Goal: Task Accomplishment & Management: Manage account settings

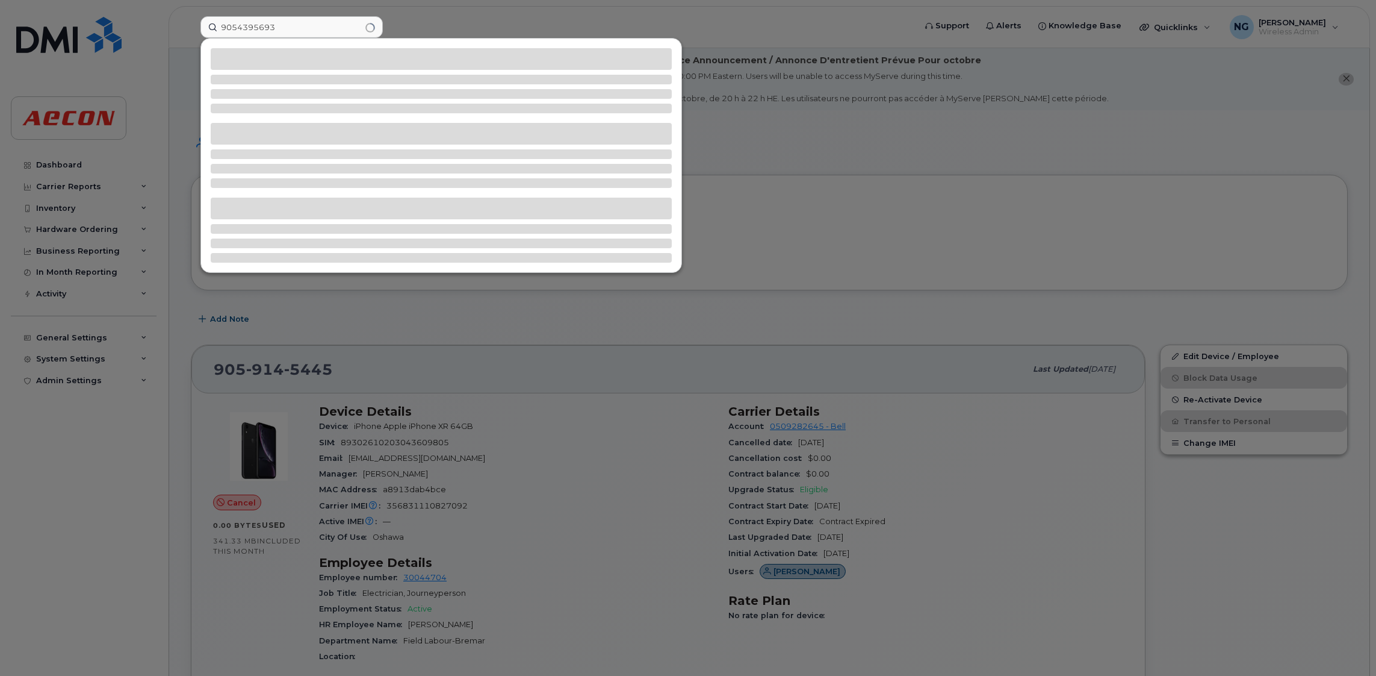
type input "9054395693"
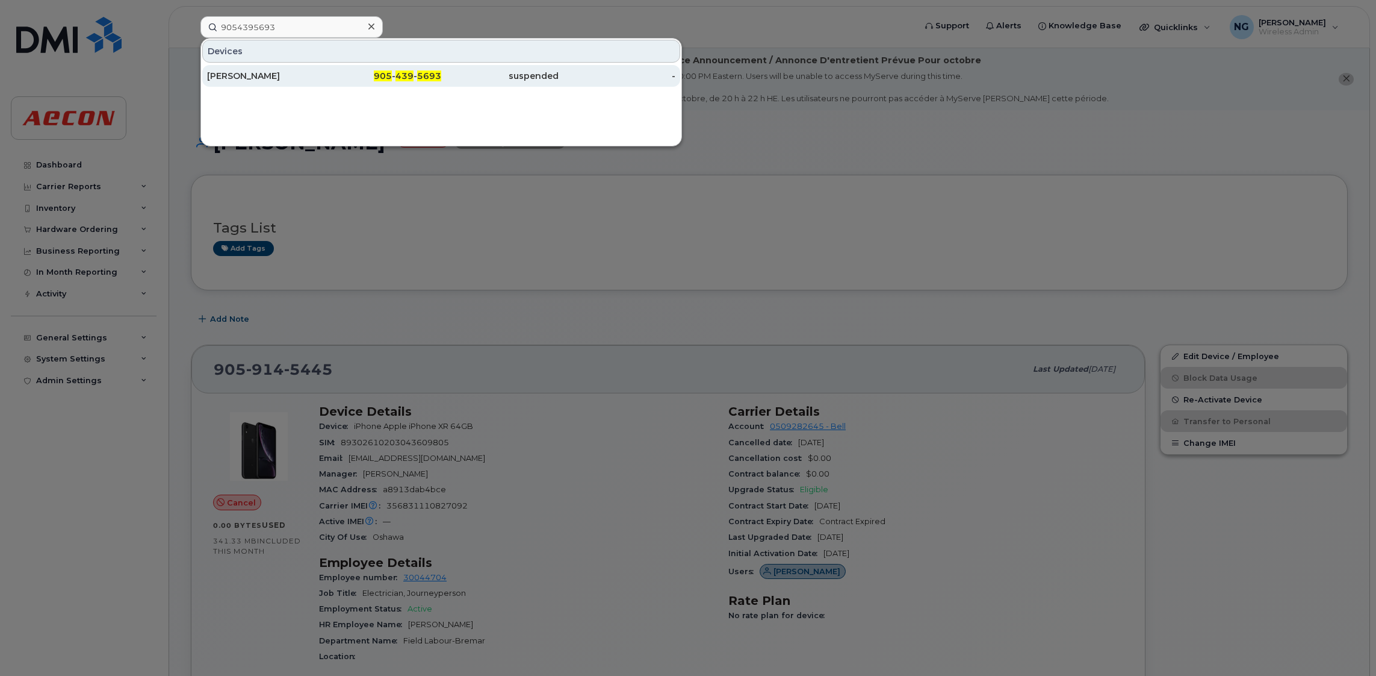
click at [427, 75] on span "5693" at bounding box center [429, 75] width 24 height 11
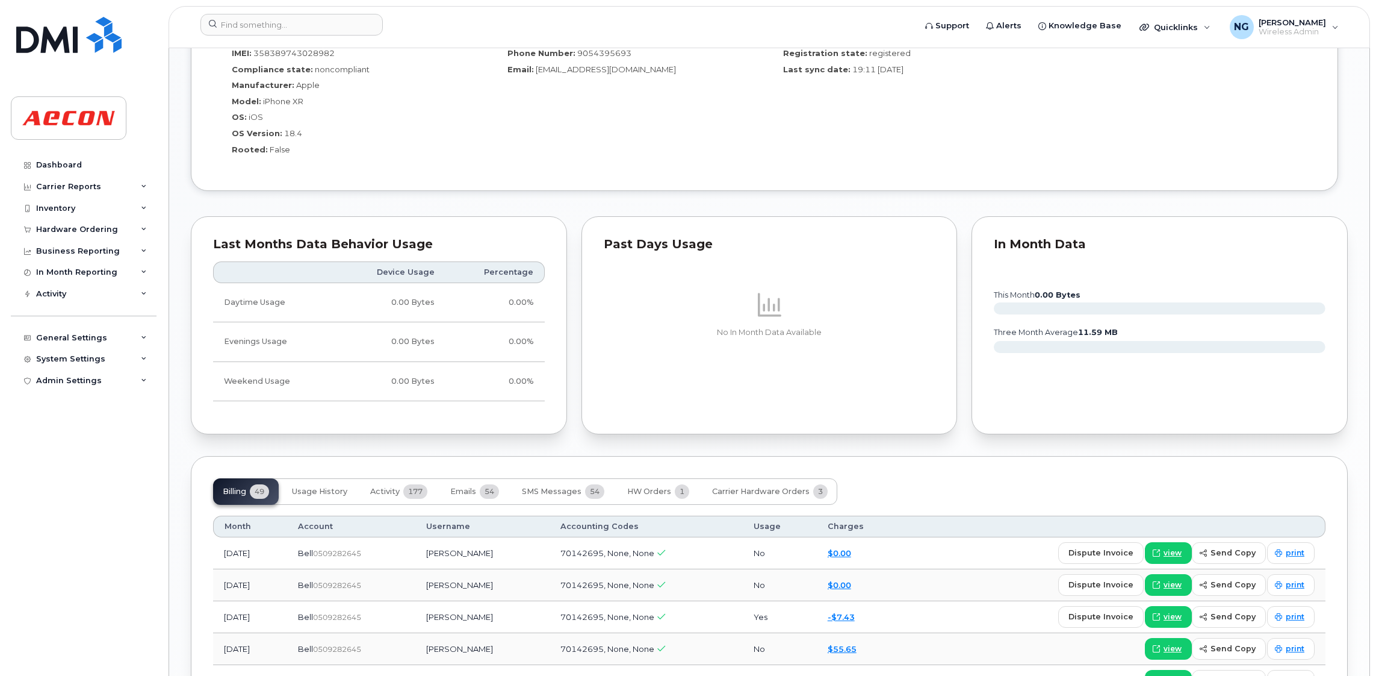
scroll to position [1173, 0]
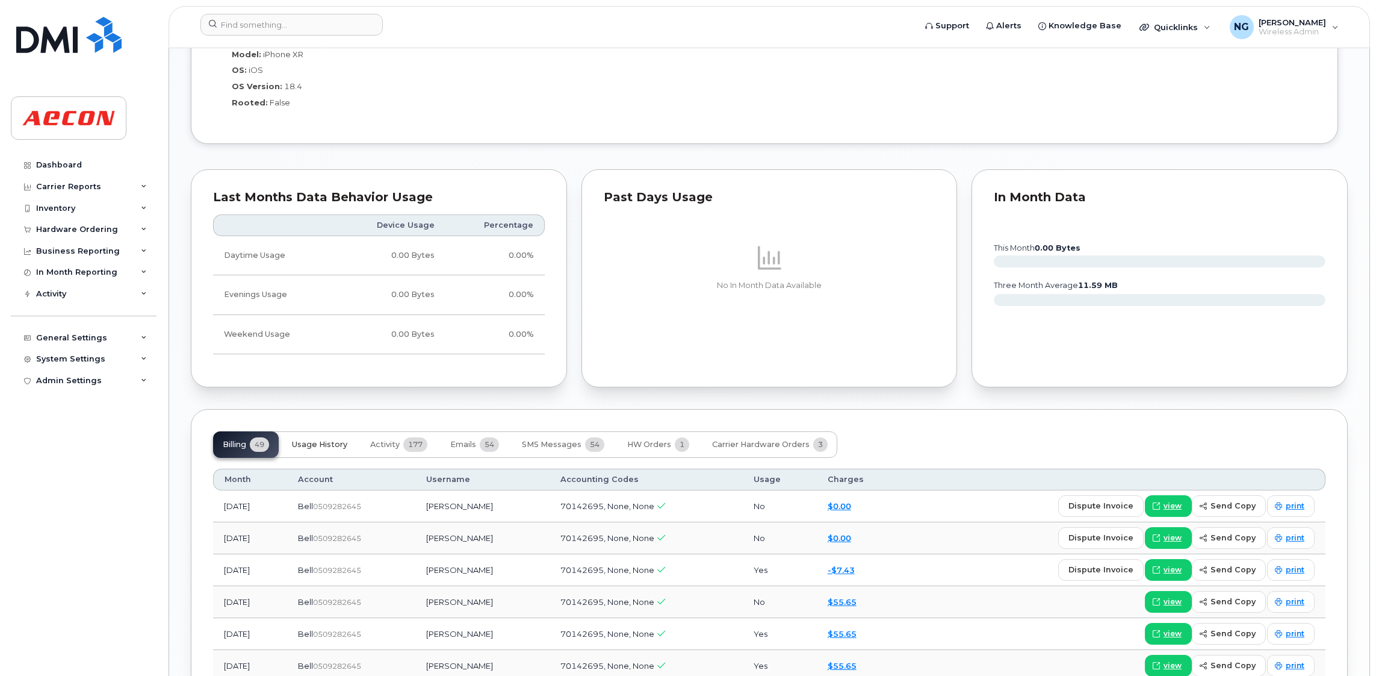
click at [312, 447] on span "Usage History" at bounding box center [319, 445] width 55 height 10
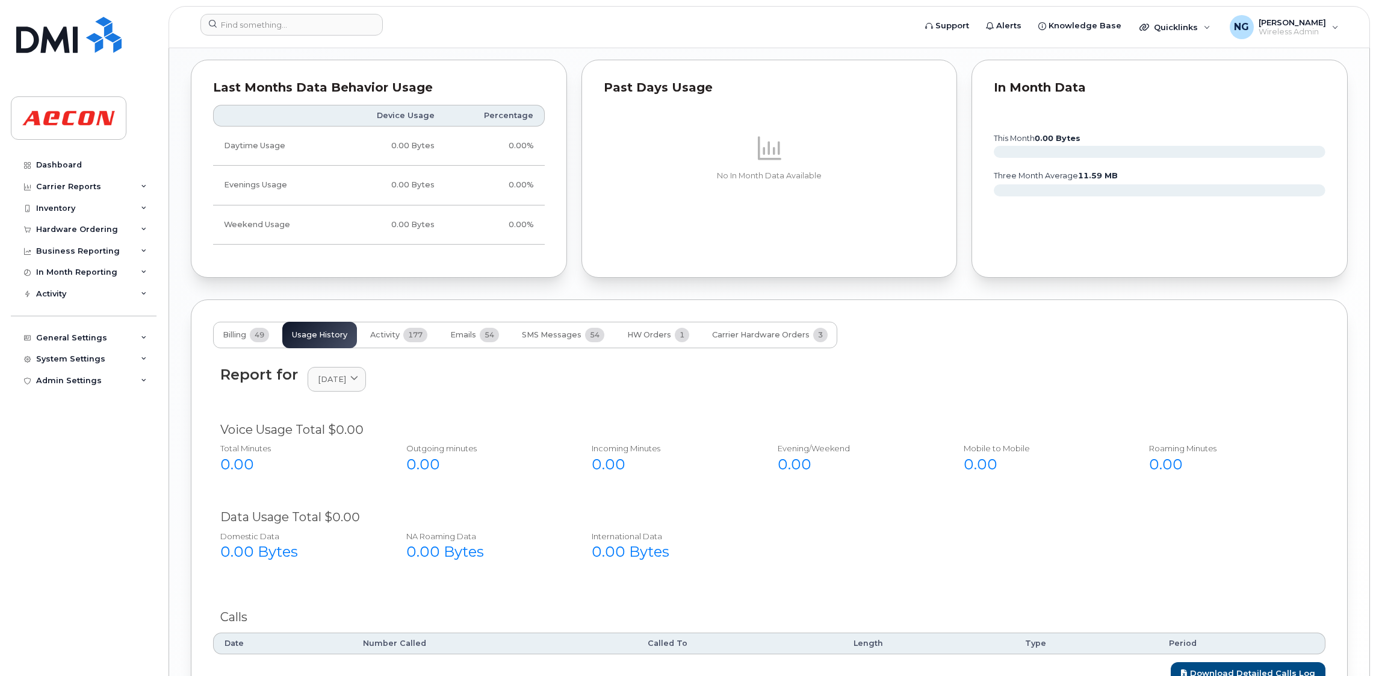
scroll to position [1355, 0]
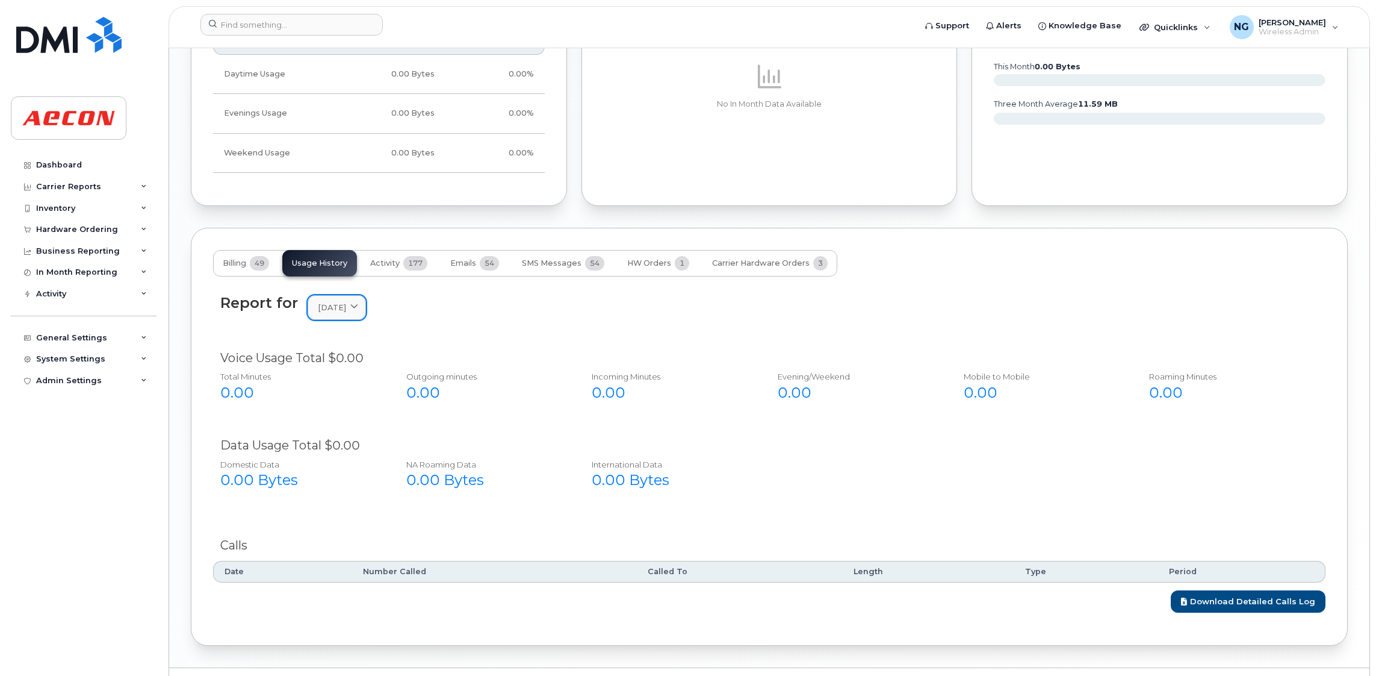
click at [358, 311] on icon at bounding box center [354, 307] width 8 height 8
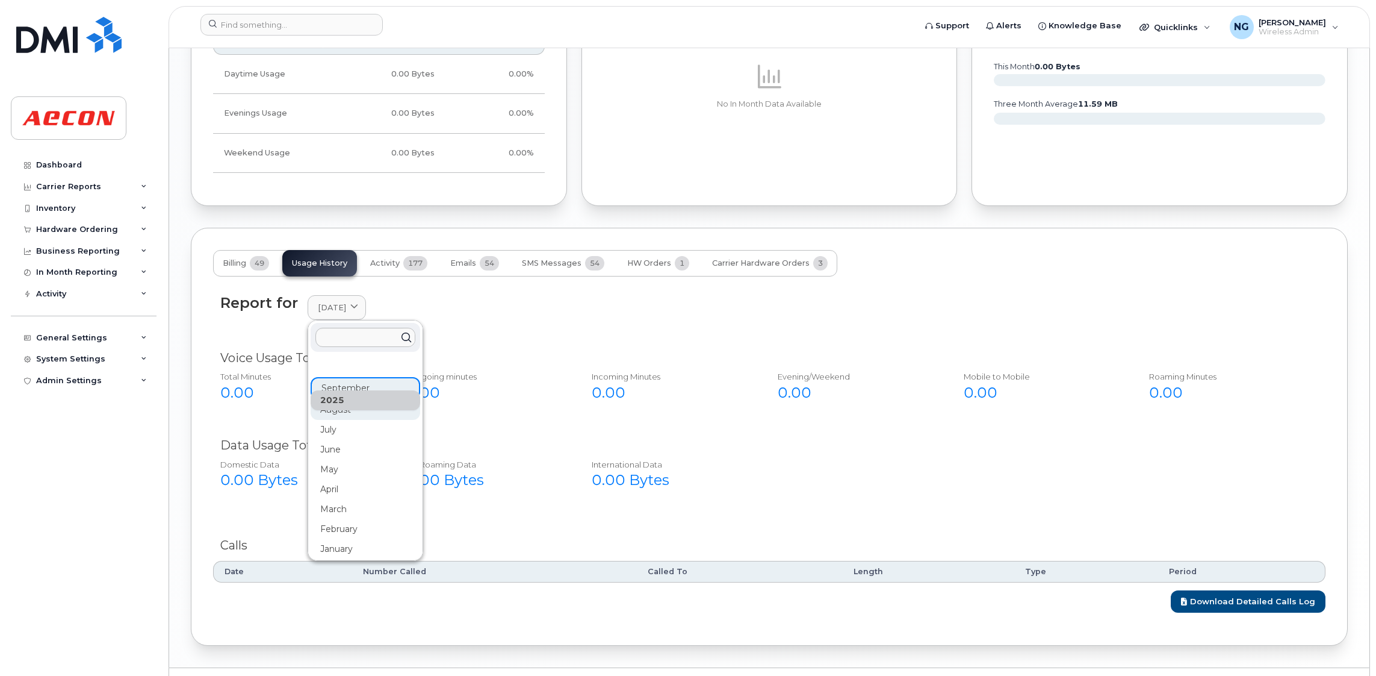
click at [353, 412] on div "August" at bounding box center [366, 410] width 110 height 20
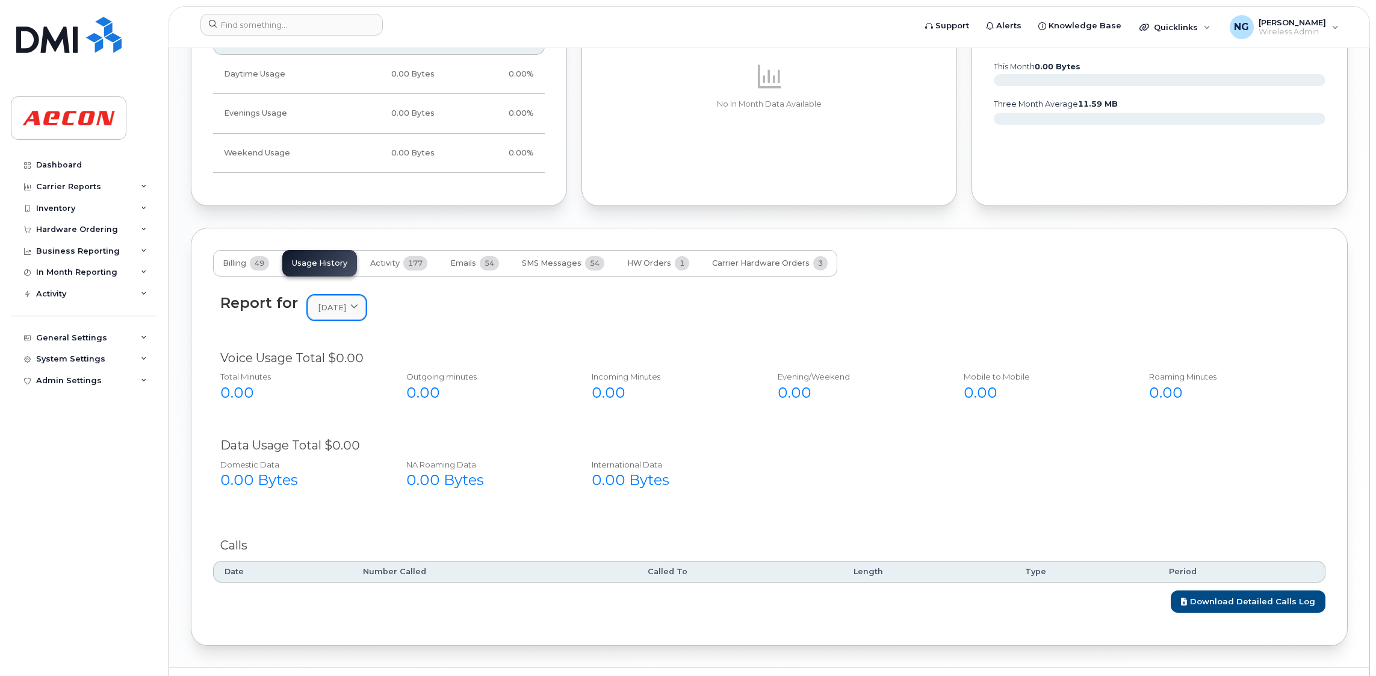
click at [360, 313] on span at bounding box center [354, 307] width 11 height 11
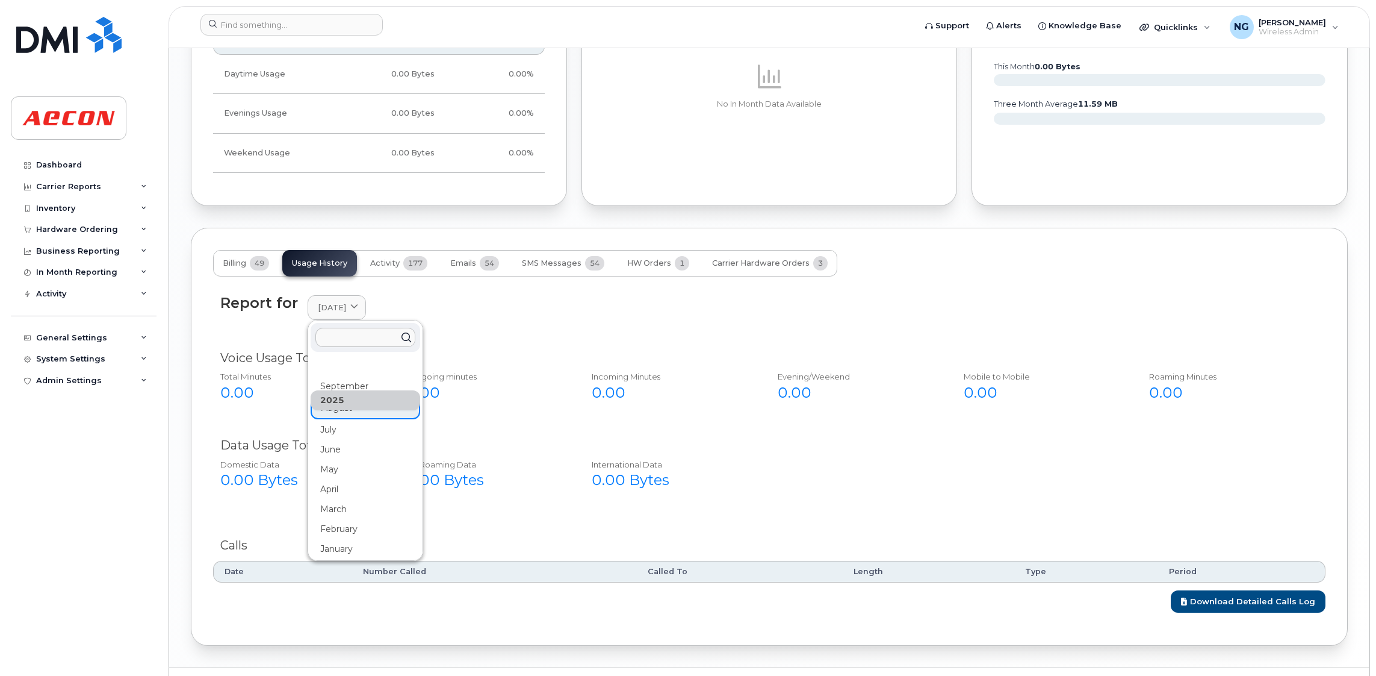
click at [340, 427] on div "July" at bounding box center [366, 430] width 110 height 20
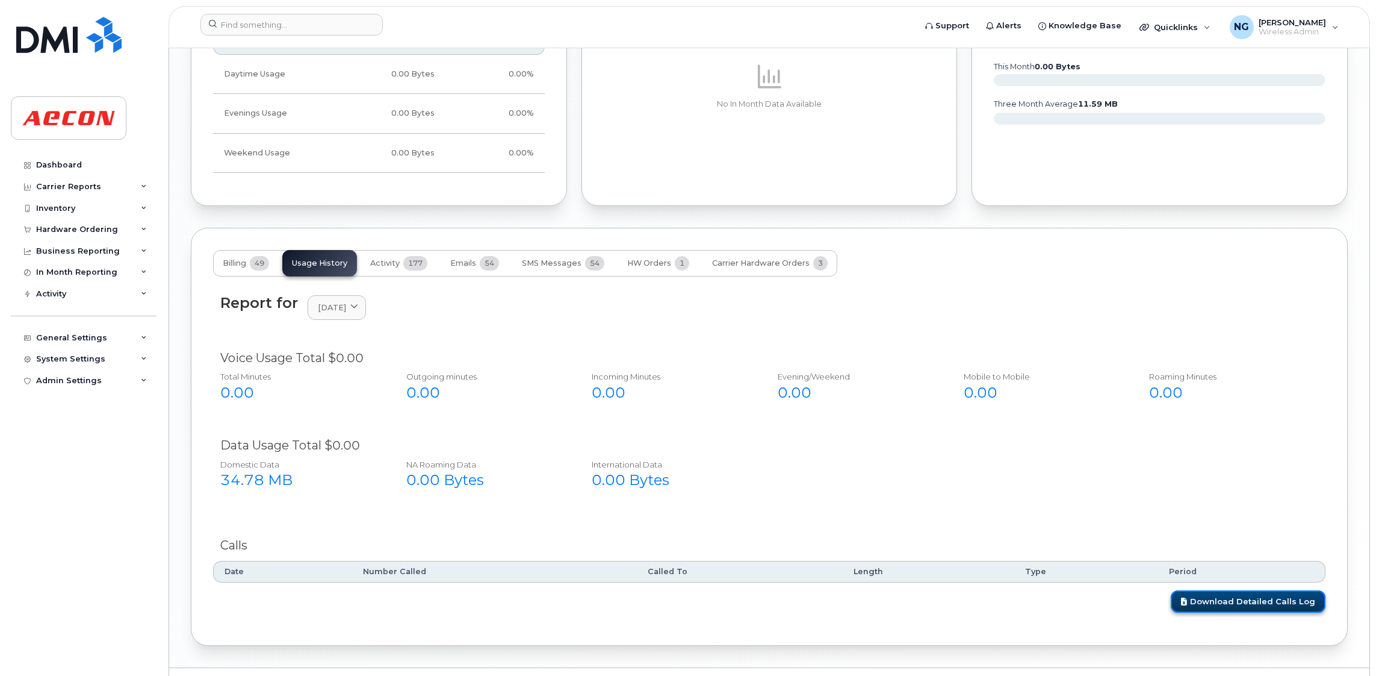
click at [1294, 603] on link "Download Detailed Calls Log" at bounding box center [1248, 601] width 155 height 22
click at [230, 259] on button "Billing 49" at bounding box center [246, 263] width 66 height 26
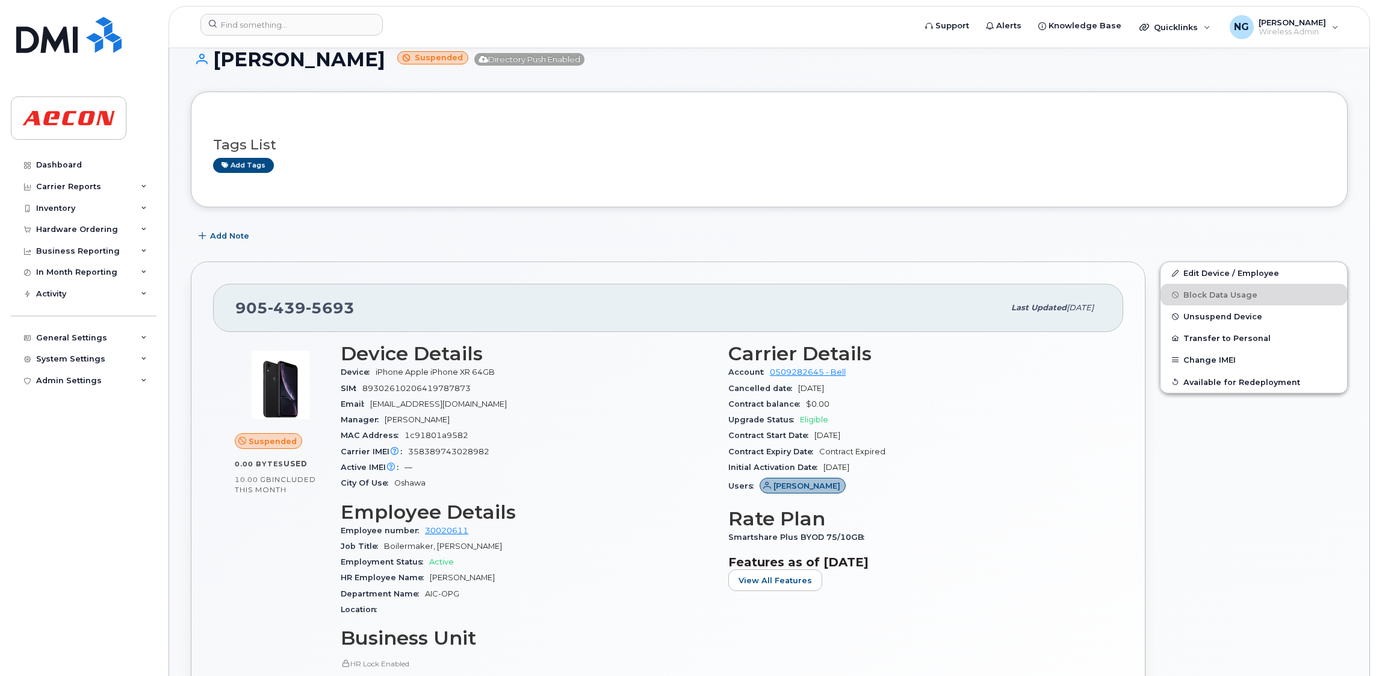
scroll to position [0, 0]
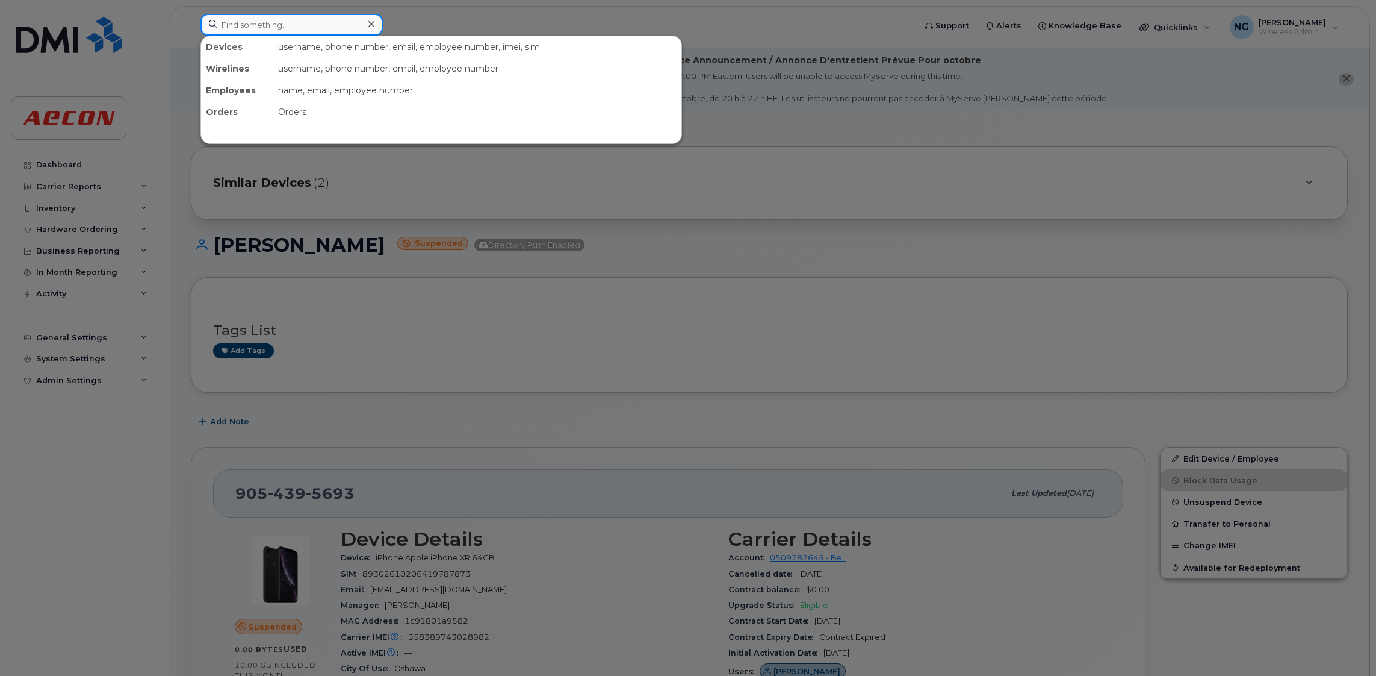
click at [281, 24] on input at bounding box center [291, 25] width 182 height 22
type input "2263782392"
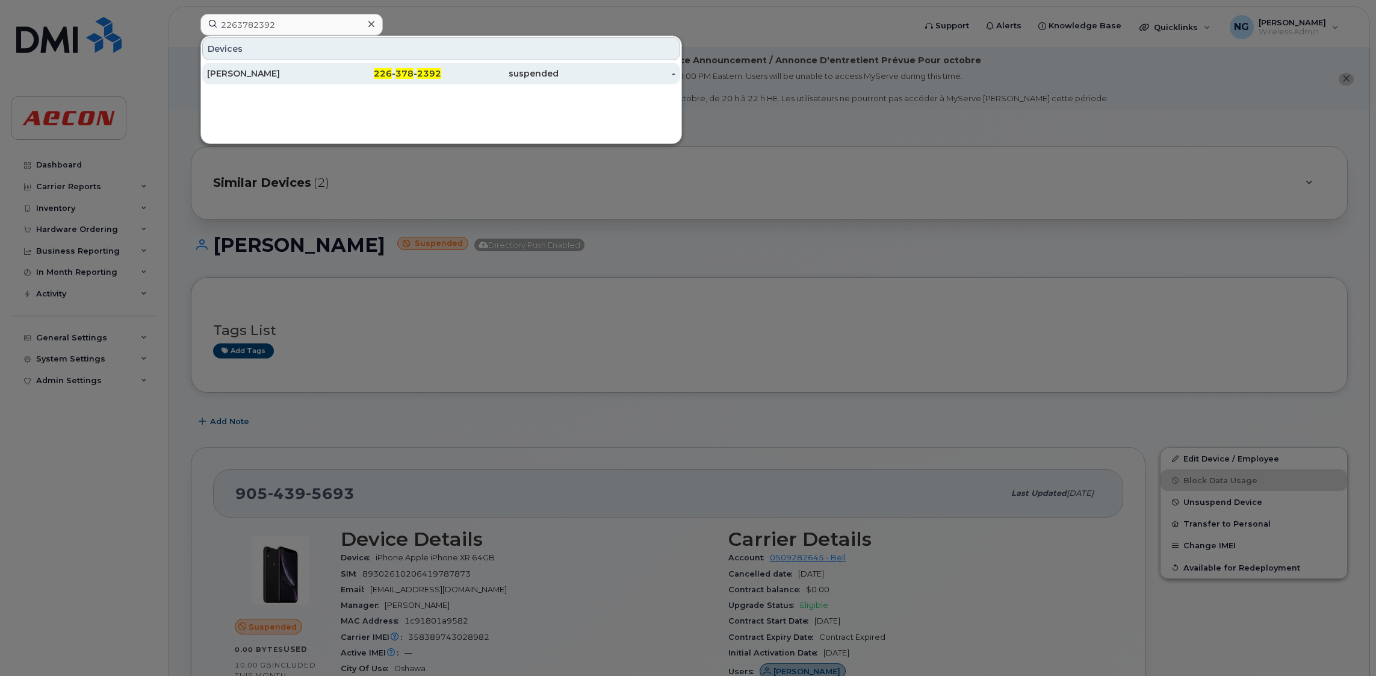
click at [403, 69] on span "378" at bounding box center [405, 73] width 18 height 11
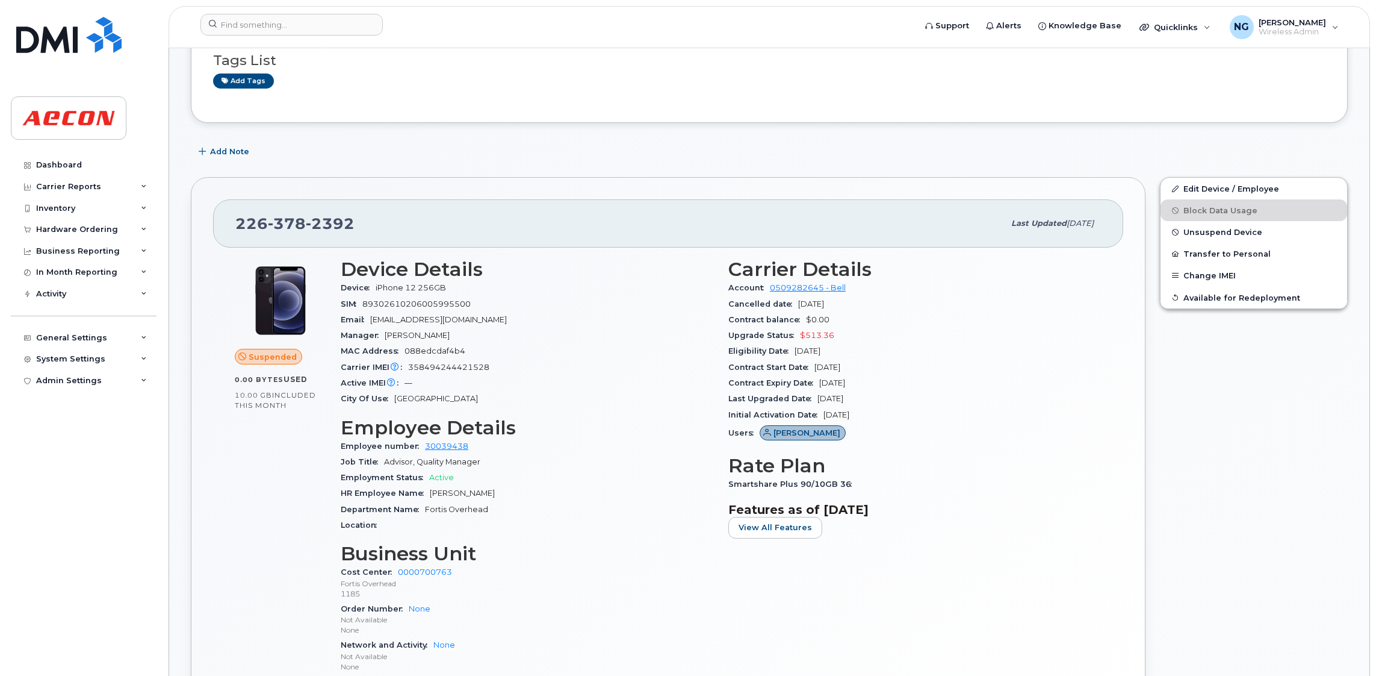
scroll to position [270, 0]
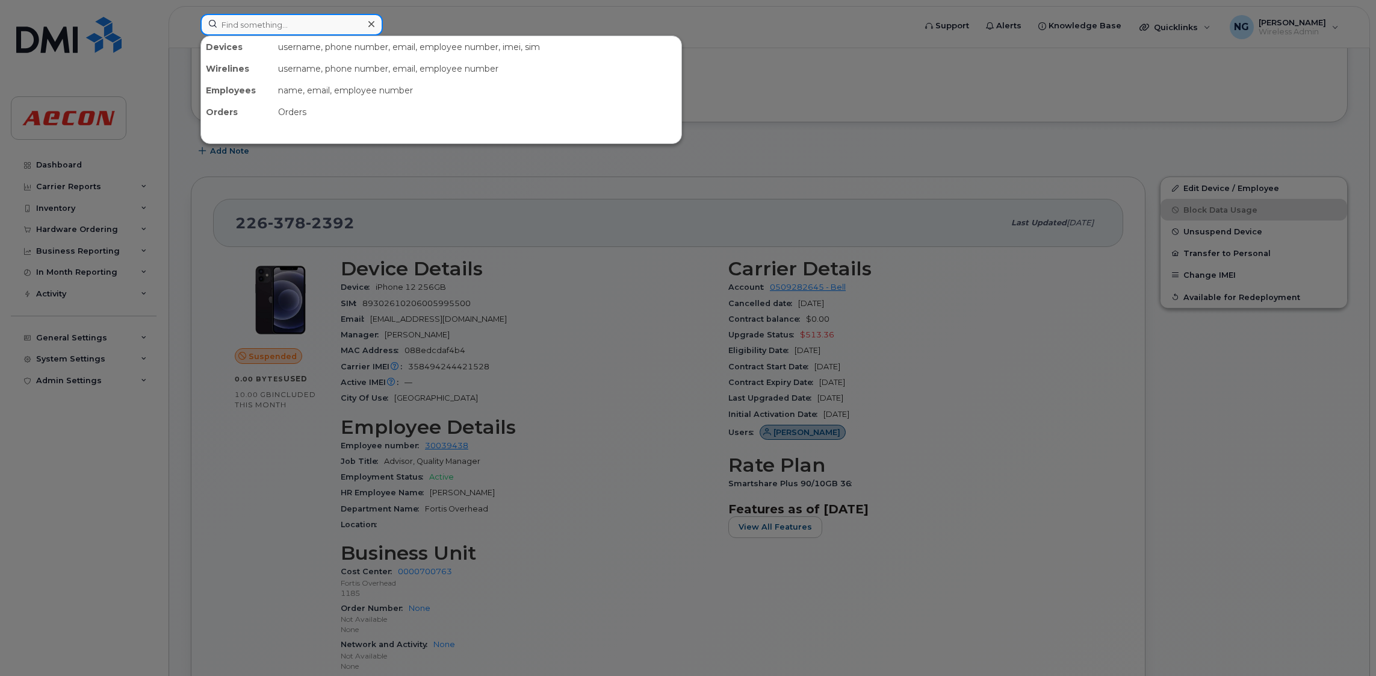
click at [266, 17] on input at bounding box center [291, 25] width 182 height 22
paste input "5198713712"
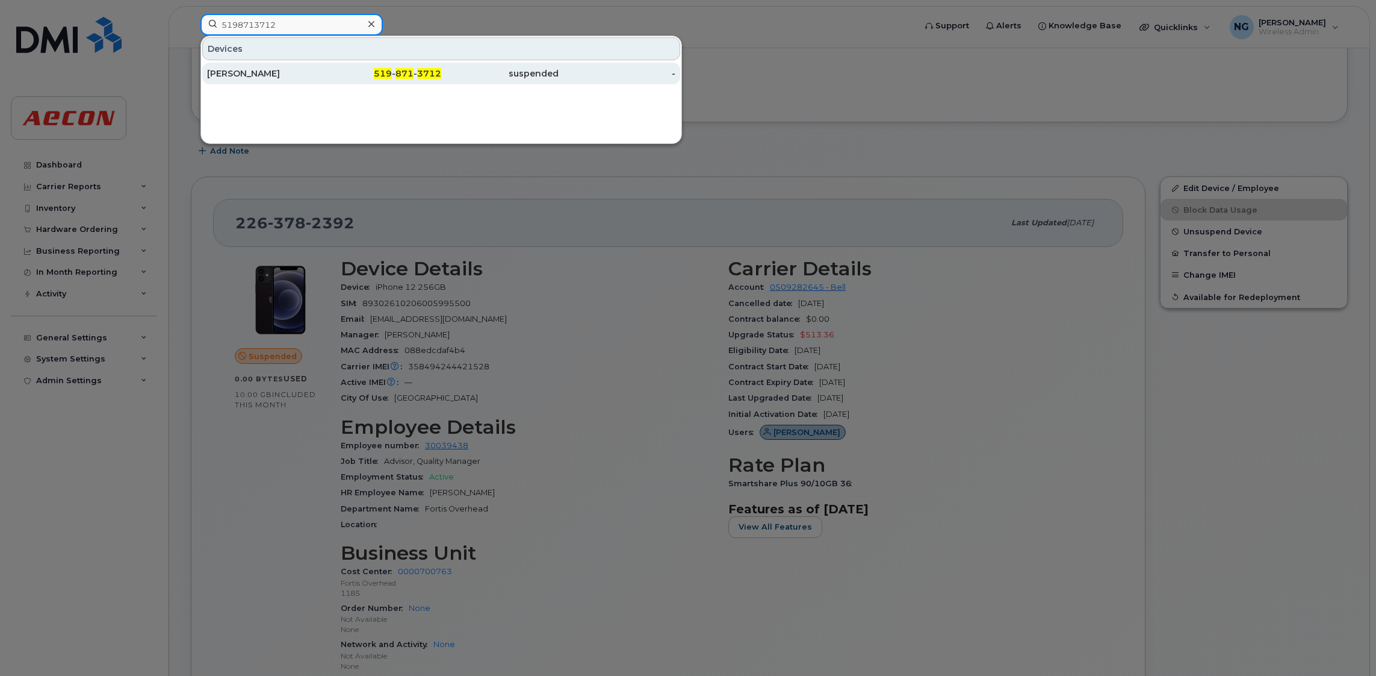
type input "5198713712"
click at [408, 73] on span "871" at bounding box center [405, 73] width 18 height 11
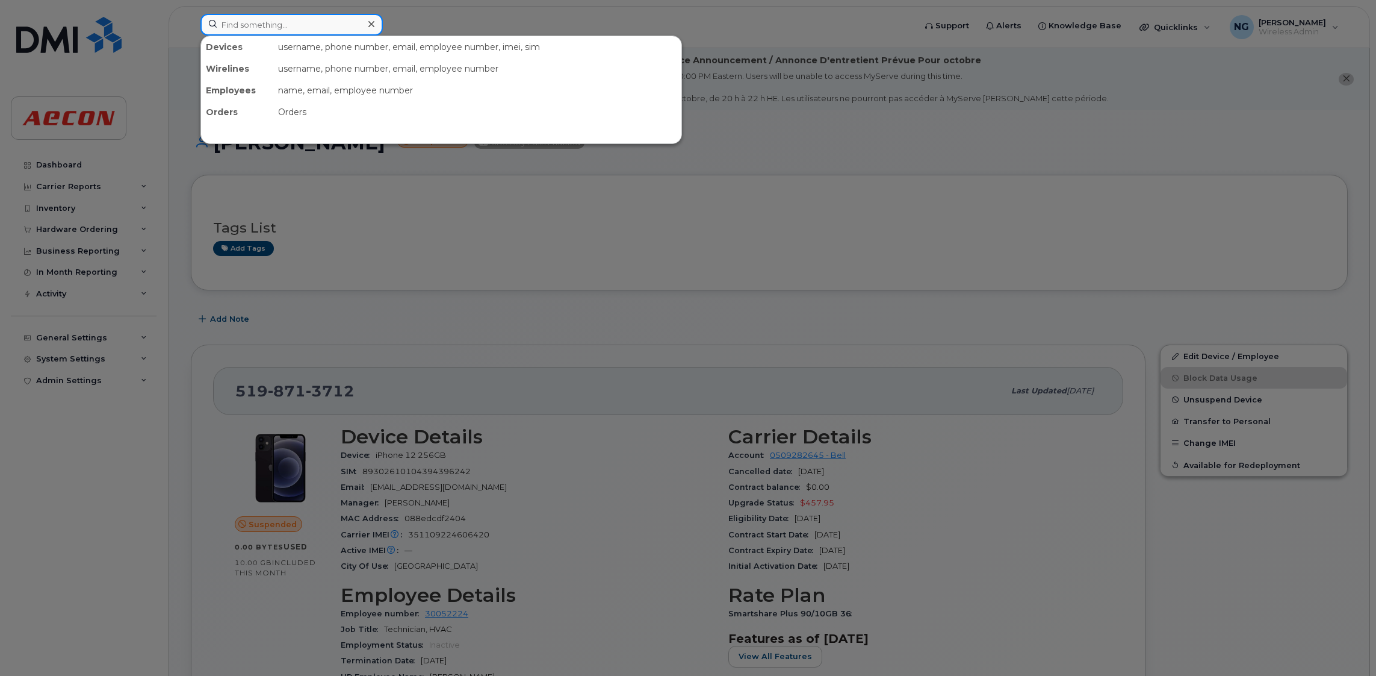
click at [282, 26] on input at bounding box center [291, 25] width 182 height 22
paste input "4034623852"
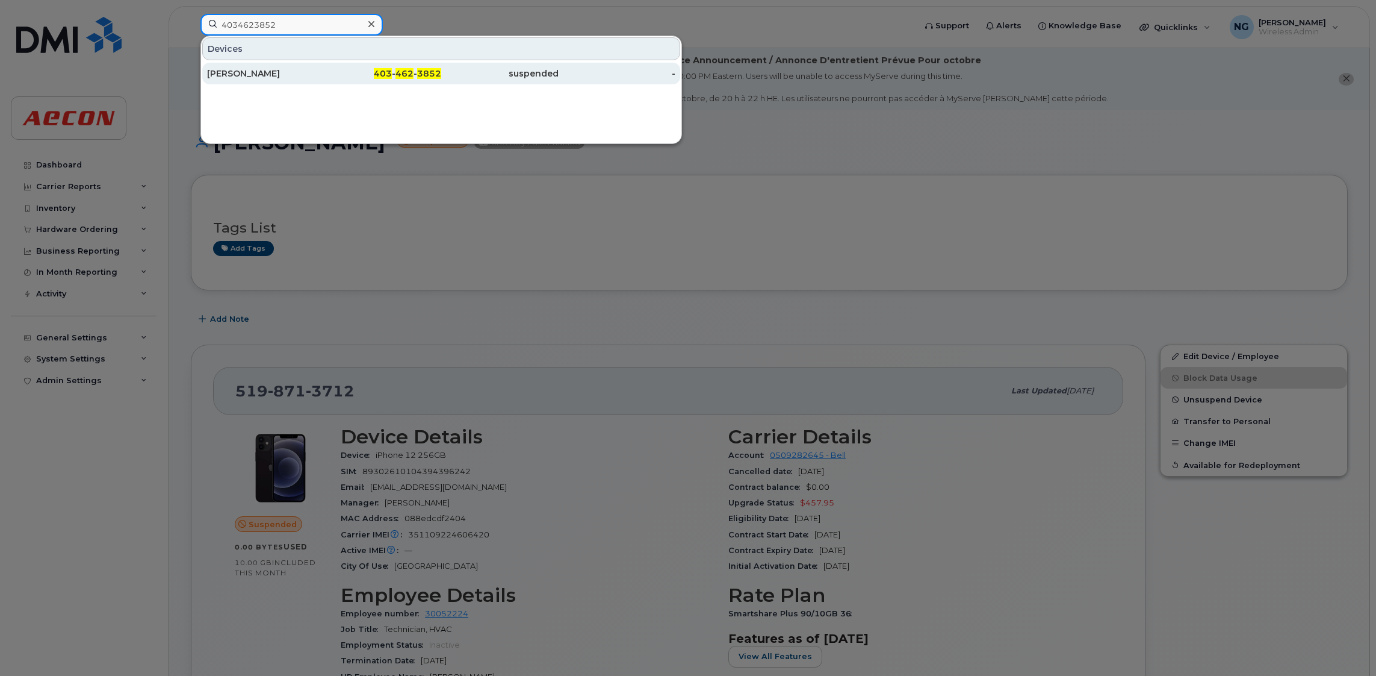
type input "4034623852"
click at [424, 72] on span "3852" at bounding box center [429, 73] width 24 height 11
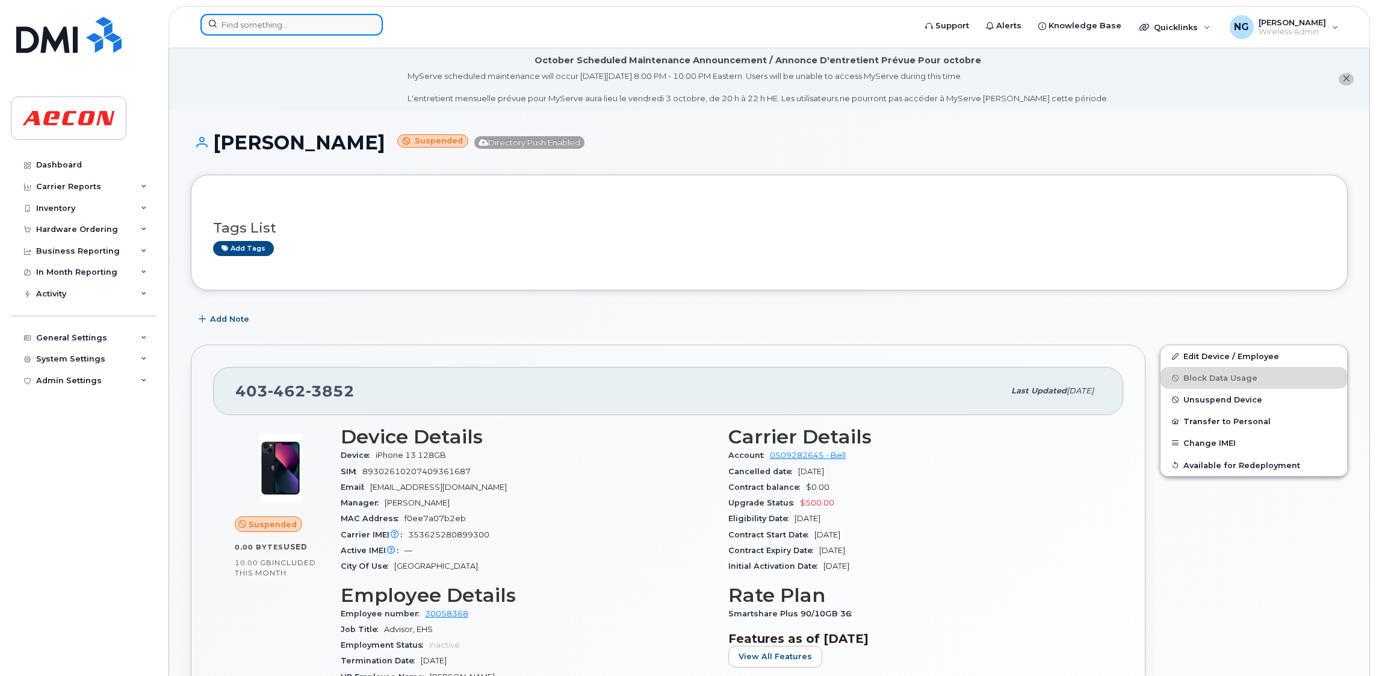
click at [276, 17] on input at bounding box center [291, 25] width 182 height 22
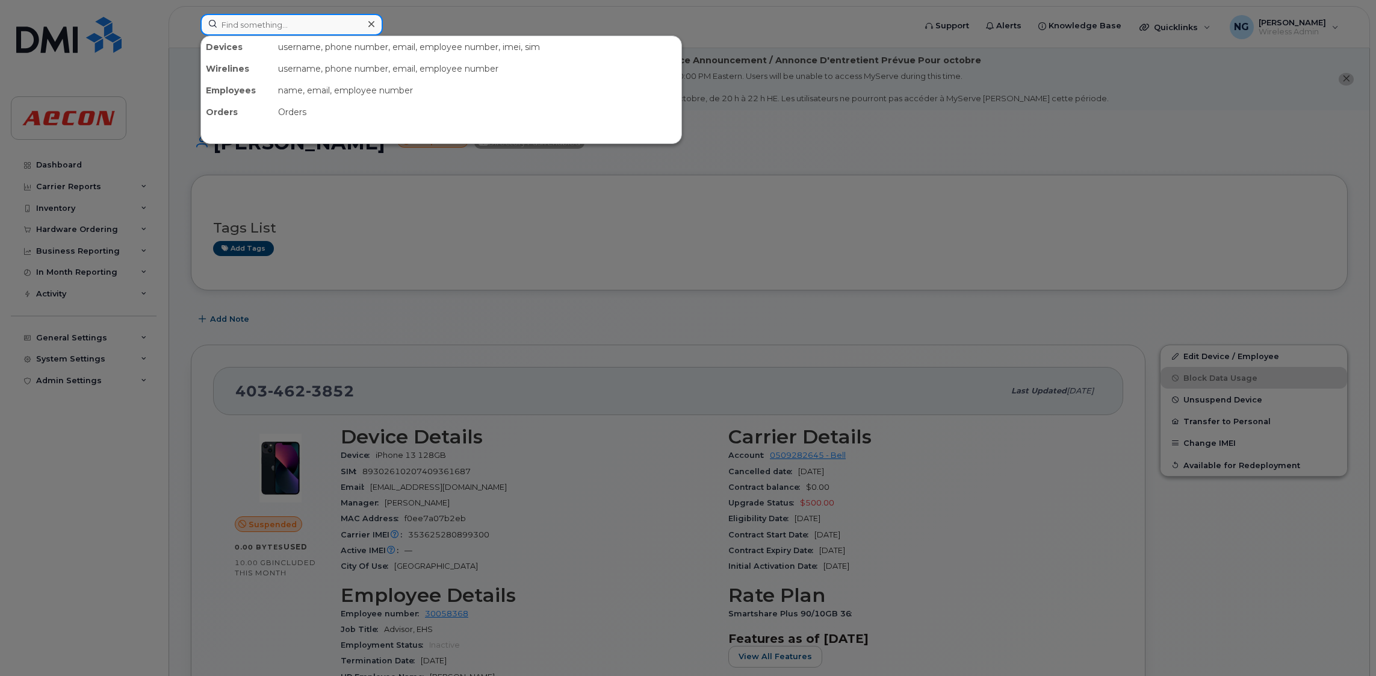
drag, startPoint x: 306, startPoint y: 35, endPoint x: 312, endPoint y: 20, distance: 15.7
paste input "2893853576"
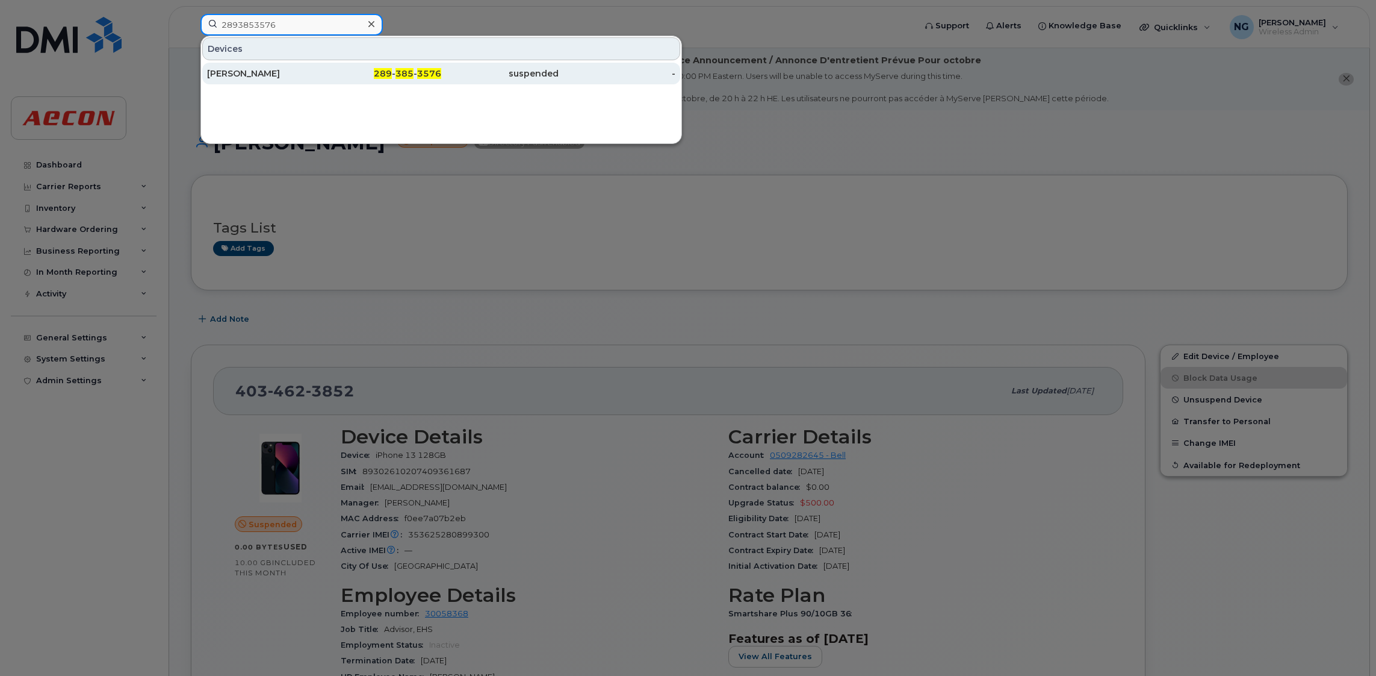
type input "2893853576"
click at [409, 72] on span "385" at bounding box center [405, 73] width 18 height 11
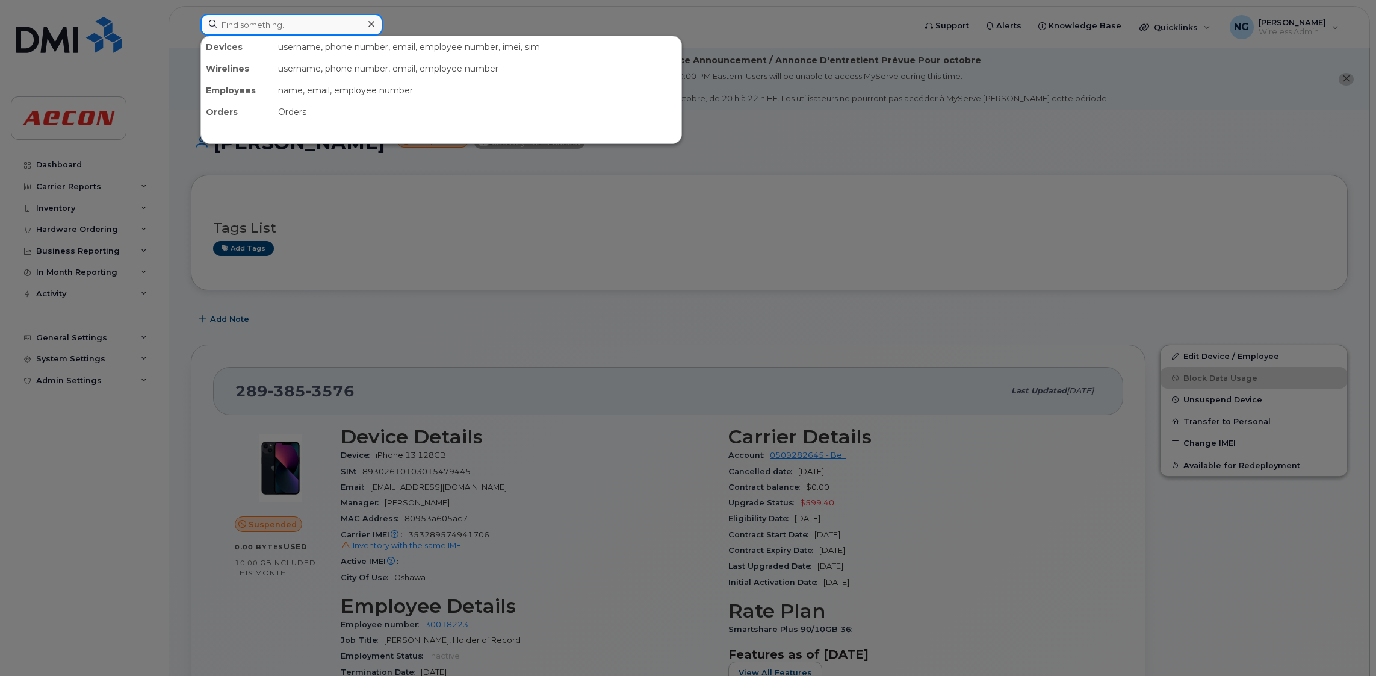
click at [278, 29] on input at bounding box center [291, 25] width 182 height 22
paste input "4162099123"
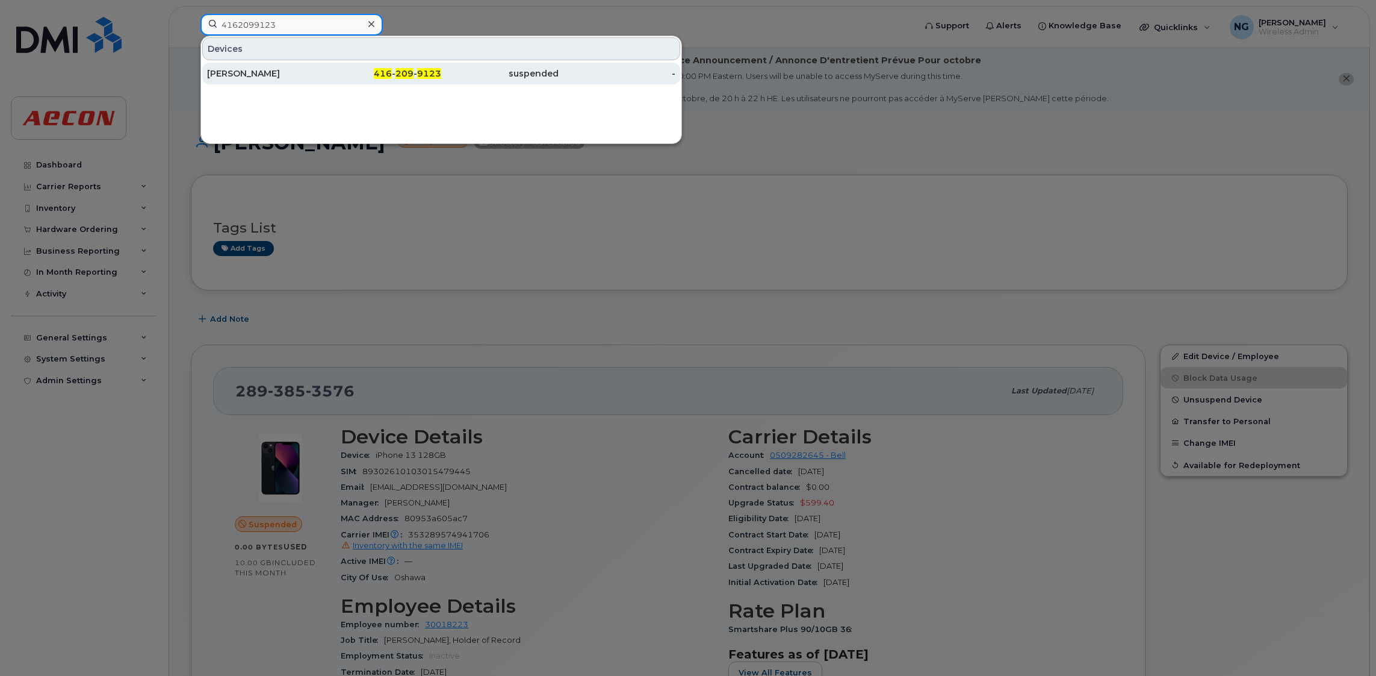
type input "4162099123"
click at [402, 72] on span "209" at bounding box center [405, 73] width 18 height 11
drag, startPoint x: 402, startPoint y: 72, endPoint x: 409, endPoint y: 72, distance: 7.2
click at [402, 72] on span "209" at bounding box center [405, 73] width 18 height 11
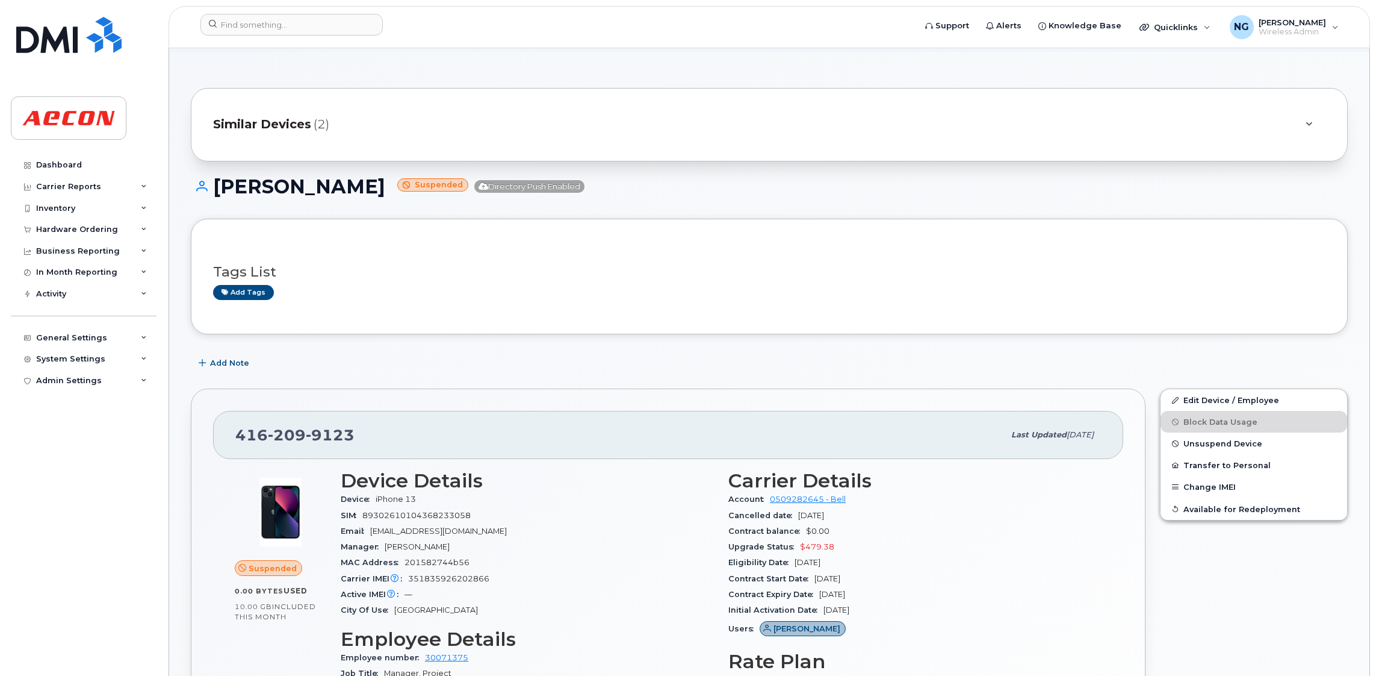
scroll to position [181, 0]
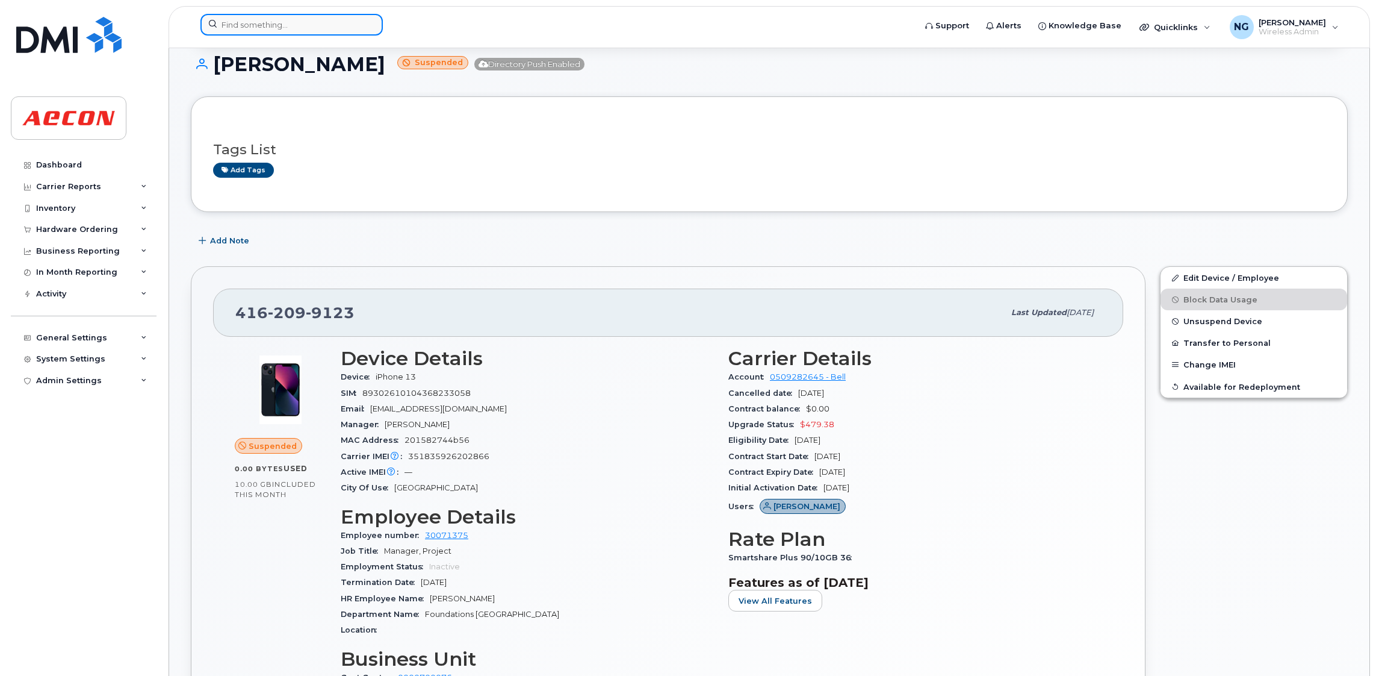
click at [320, 32] on input at bounding box center [291, 25] width 182 height 22
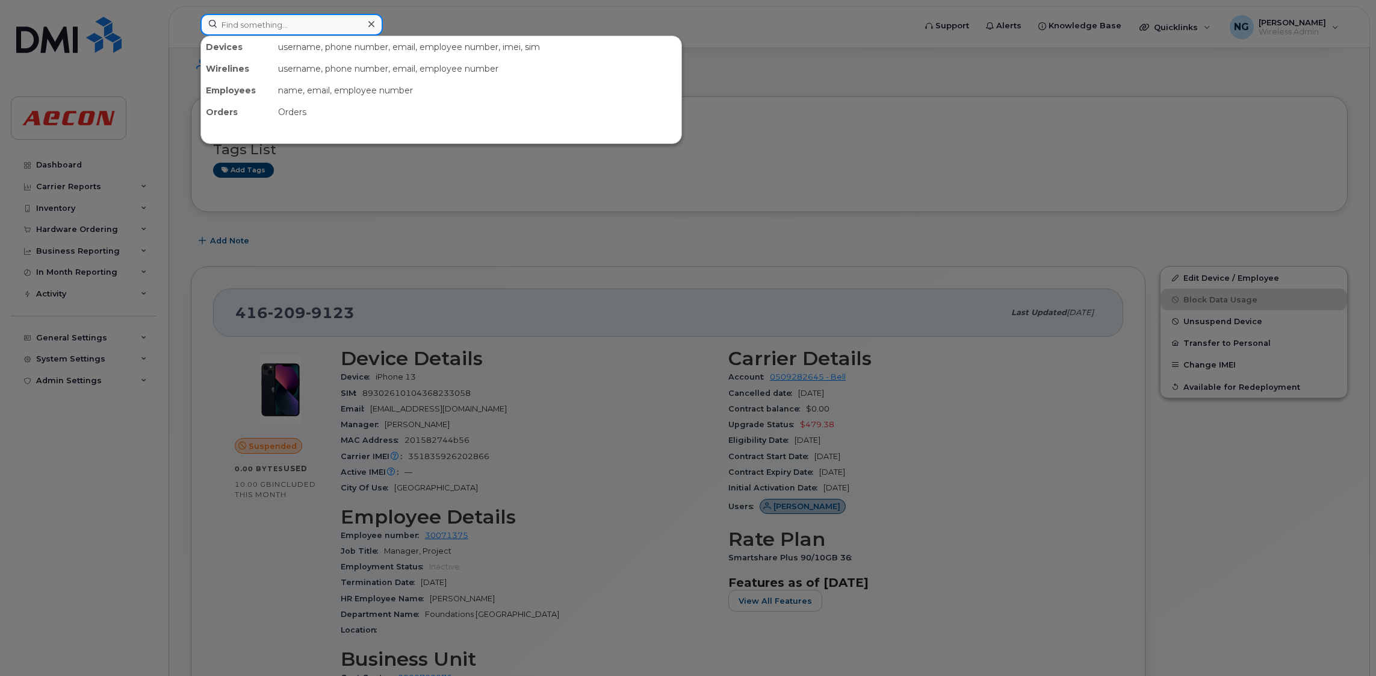
paste input "6133146071"
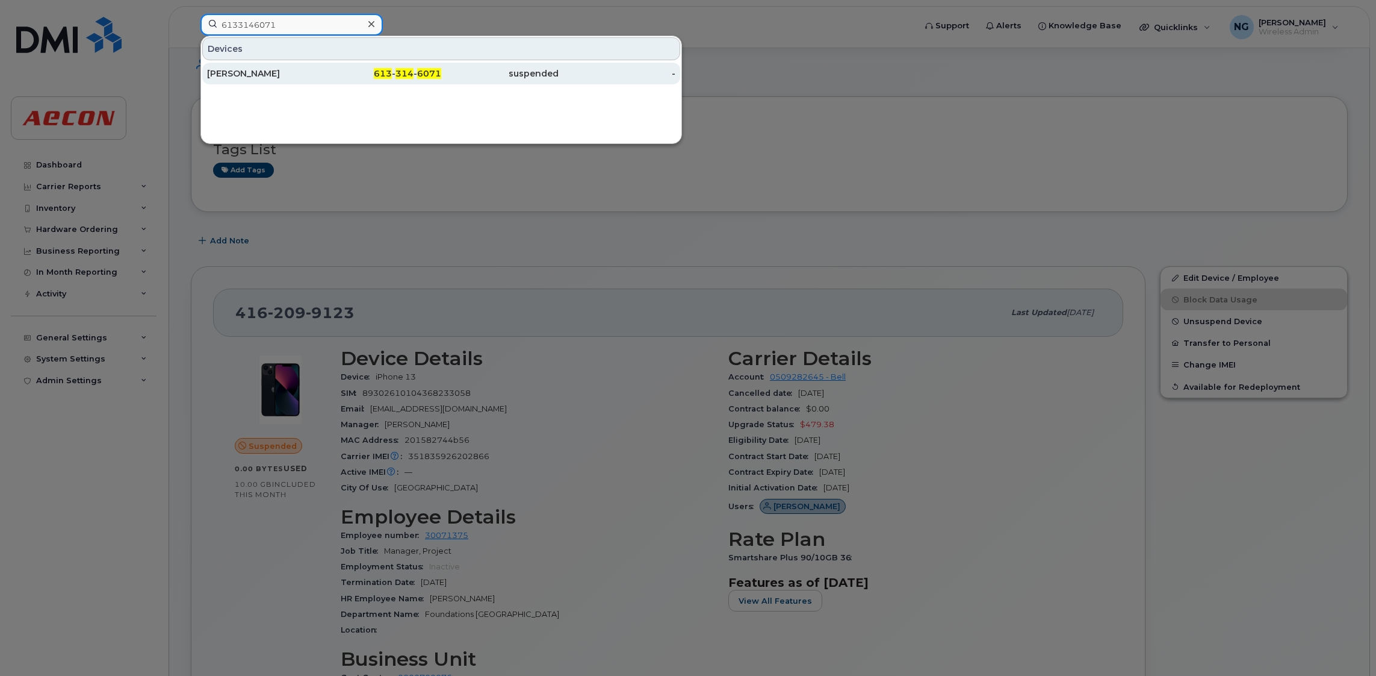
type input "6133146071"
click at [386, 76] on span "613" at bounding box center [383, 73] width 18 height 11
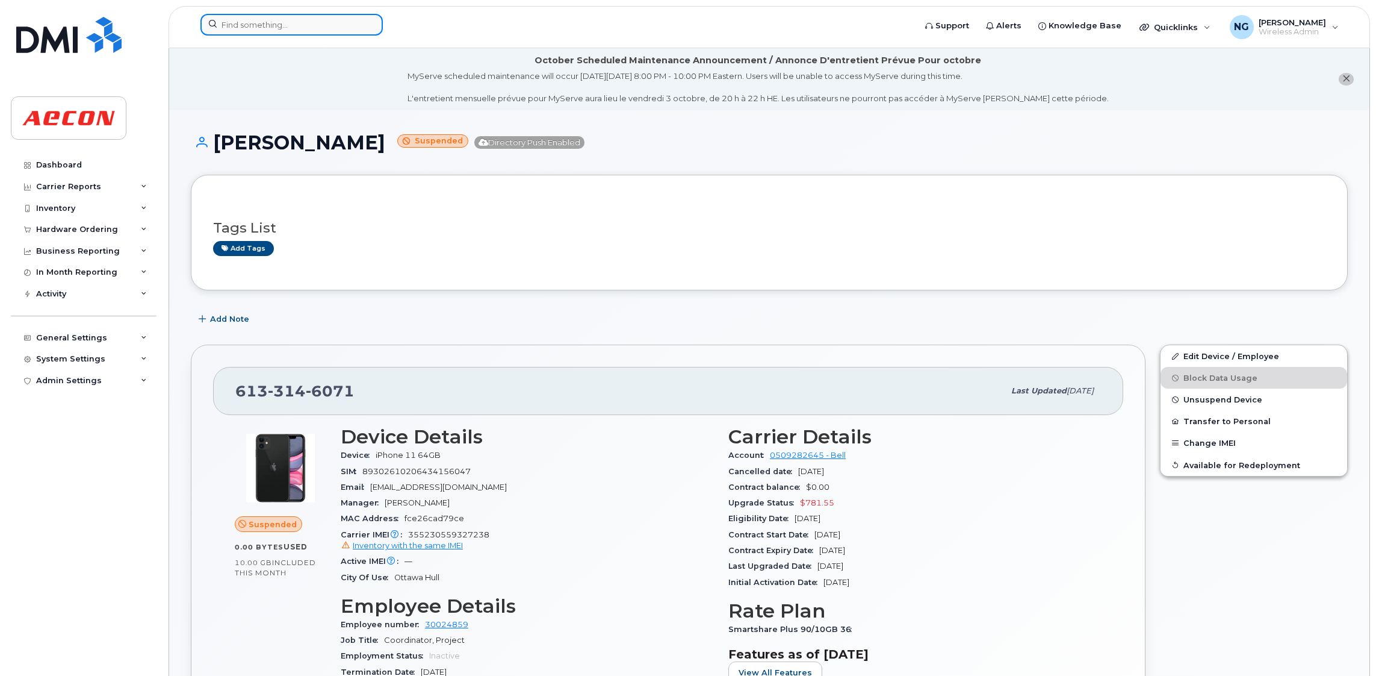
click at [325, 17] on input at bounding box center [291, 25] width 182 height 22
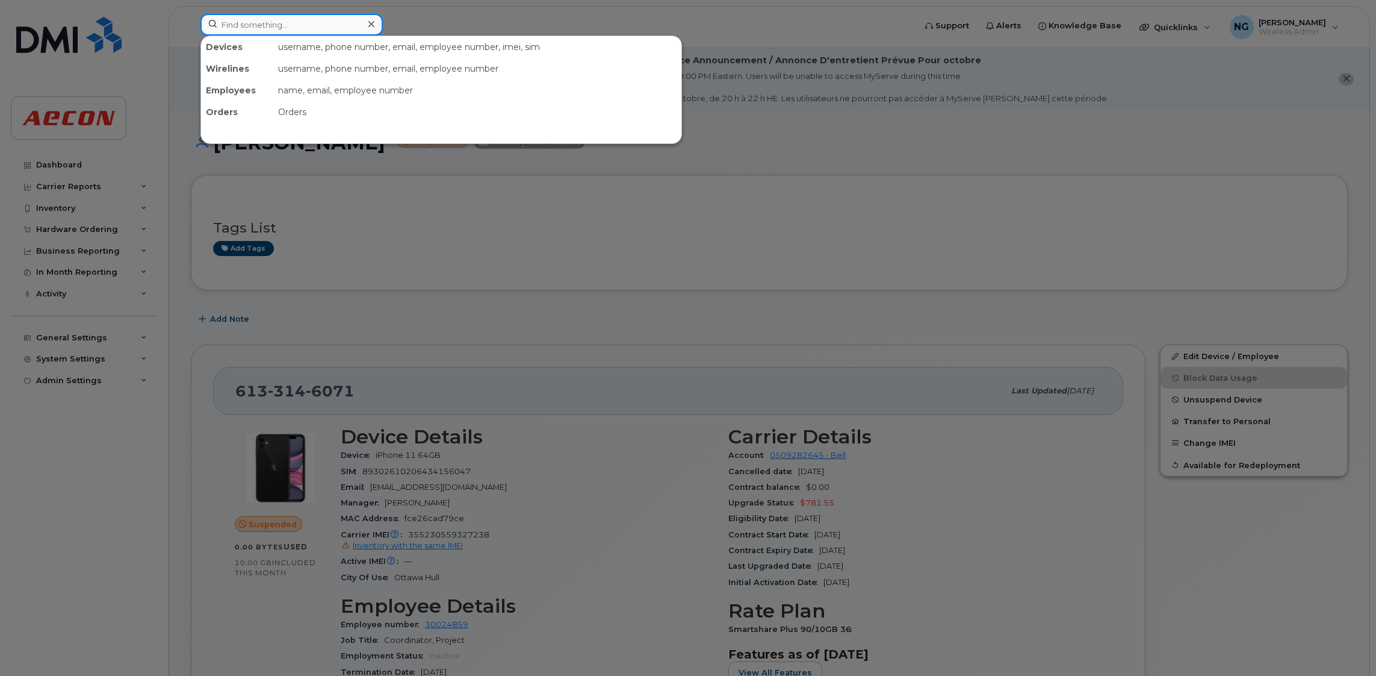
paste input "5194200119"
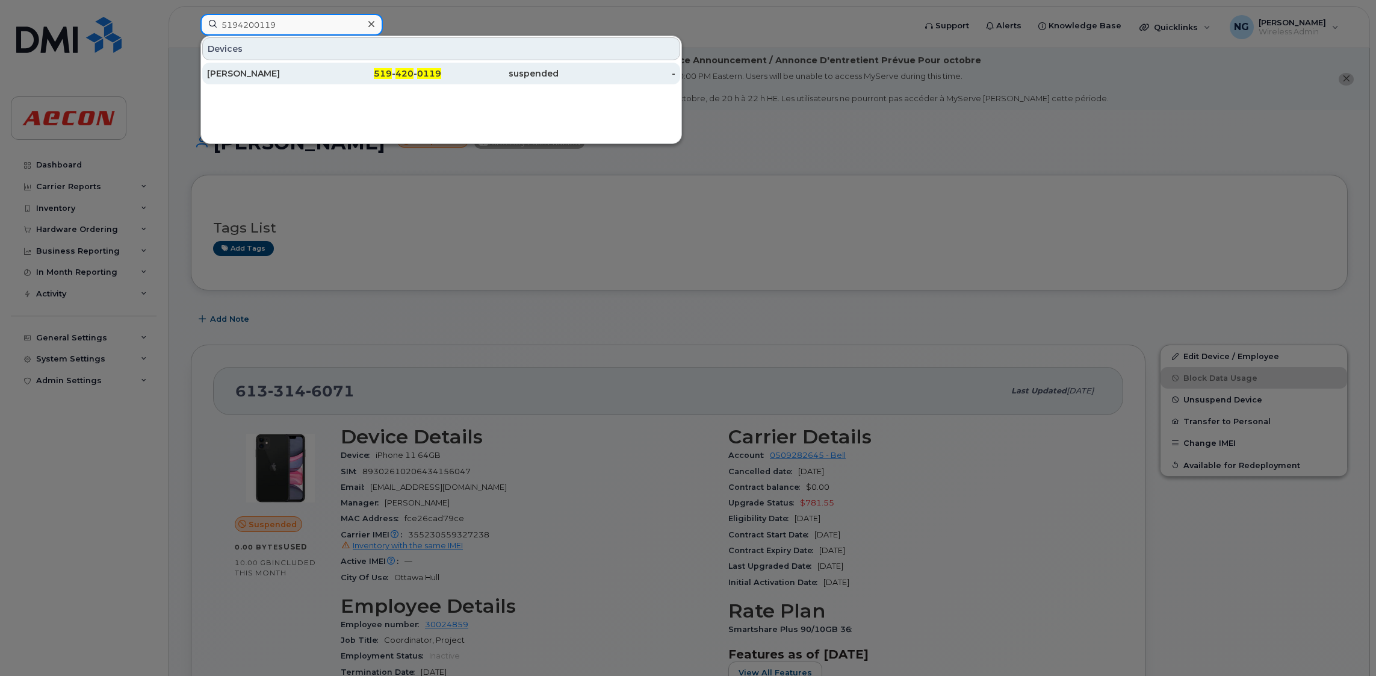
type input "5194200119"
click at [410, 70] on span "420" at bounding box center [405, 73] width 18 height 11
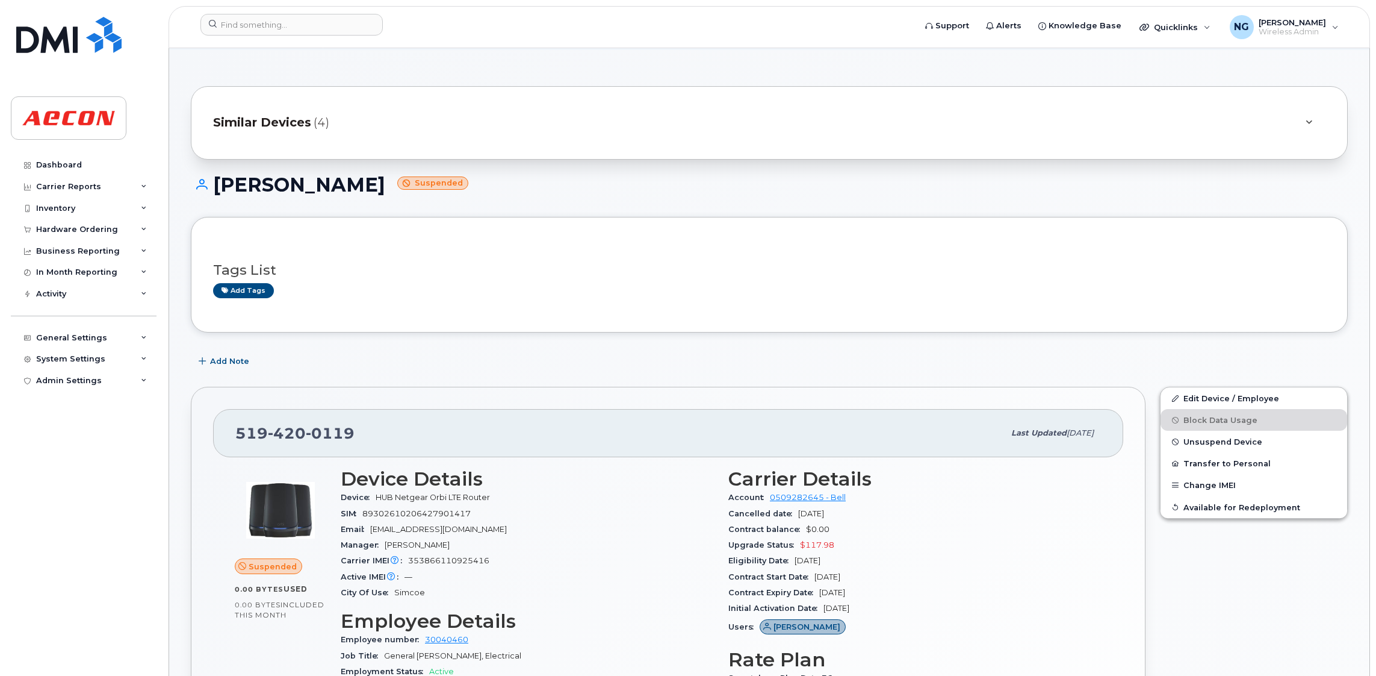
scroll to position [181, 0]
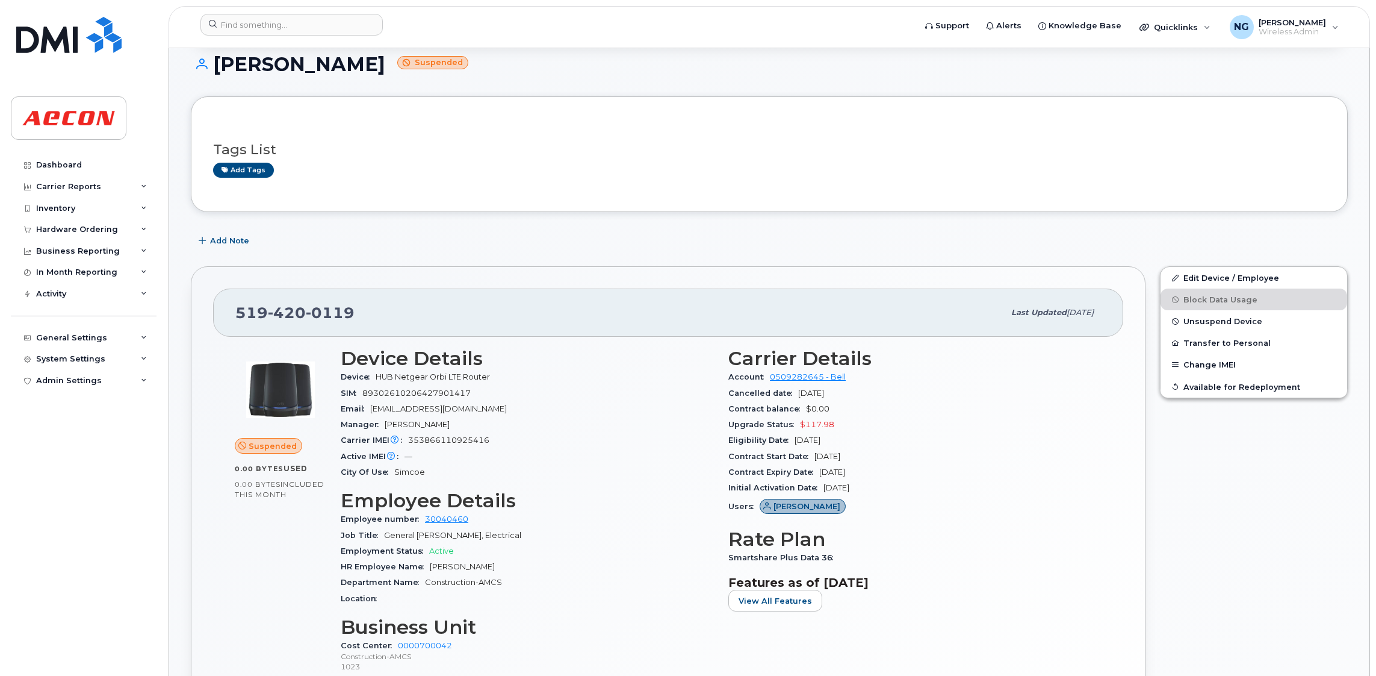
click at [311, 11] on header "Support Alerts Knowledge Base Quicklinks Suspend / Cancel Device Change SIM Car…" at bounding box center [770, 27] width 1202 height 42
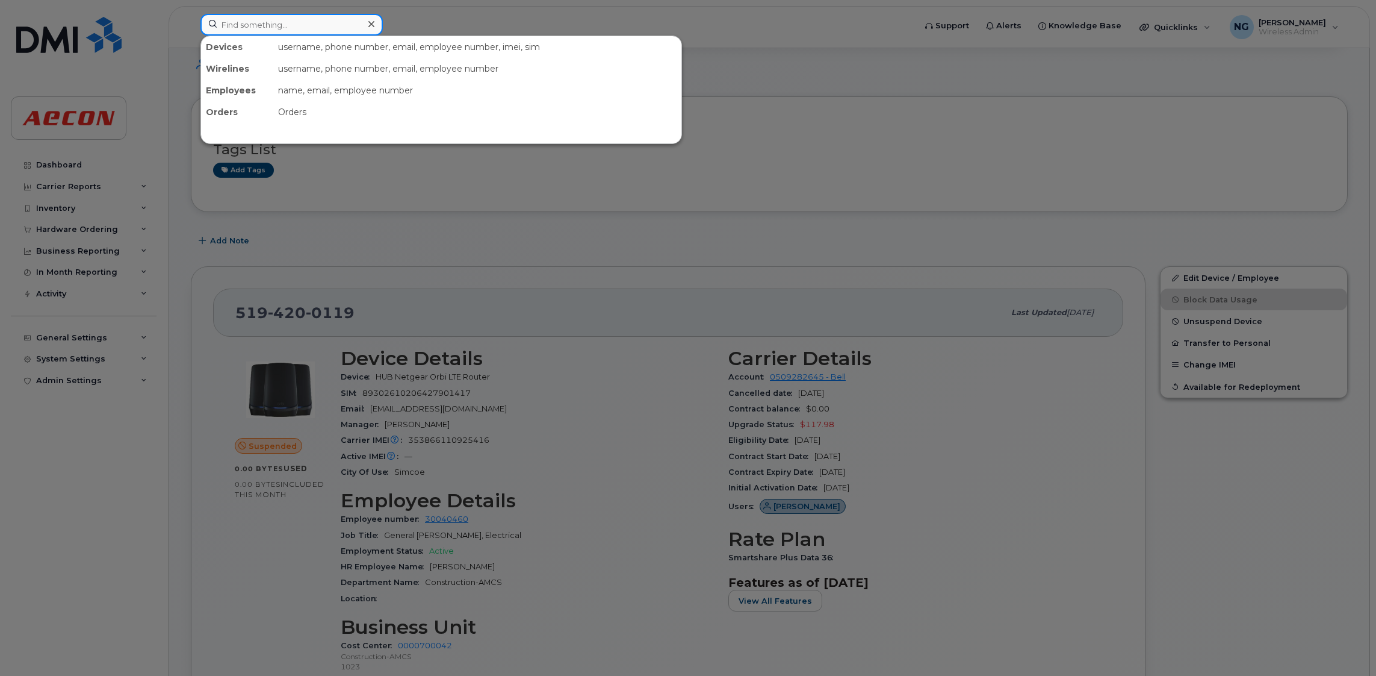
click at [309, 24] on input at bounding box center [291, 25] width 182 height 22
paste input "2893852859"
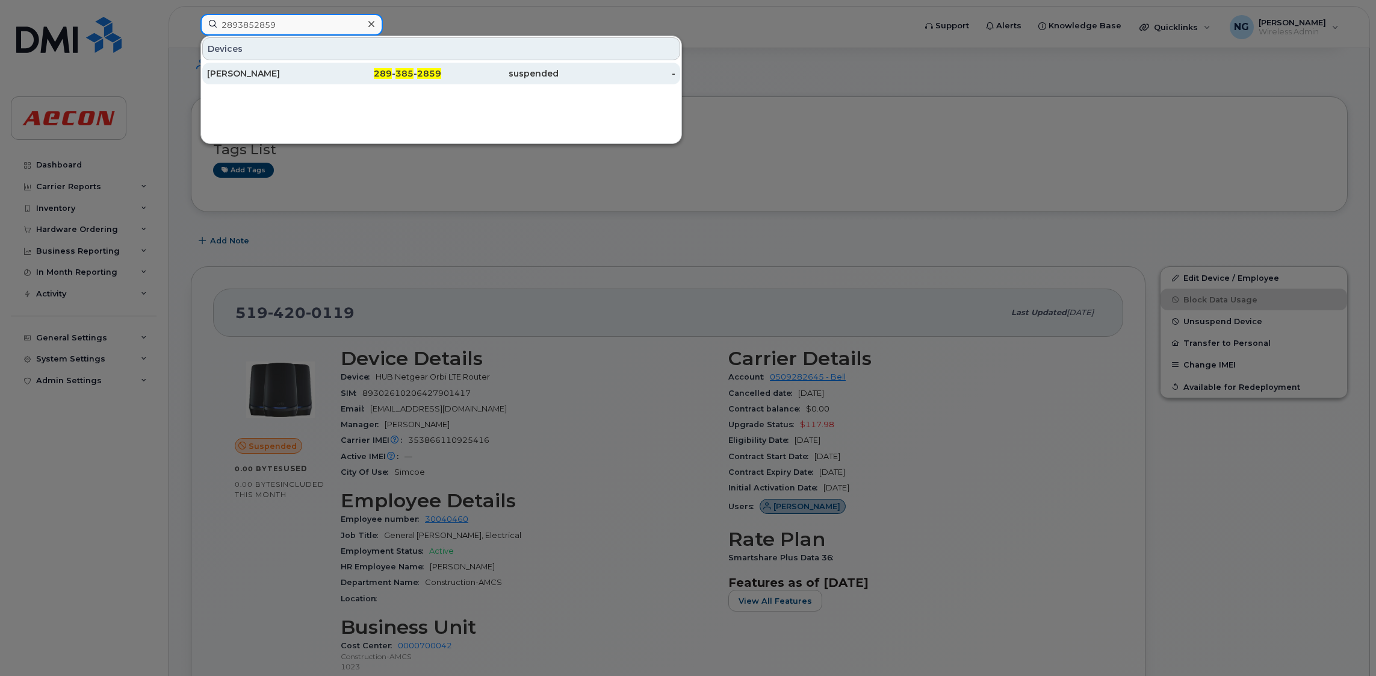
type input "2893852859"
drag, startPoint x: 421, startPoint y: 73, endPoint x: 434, endPoint y: 82, distance: 16.0
click at [421, 73] on span "2859" at bounding box center [429, 73] width 24 height 11
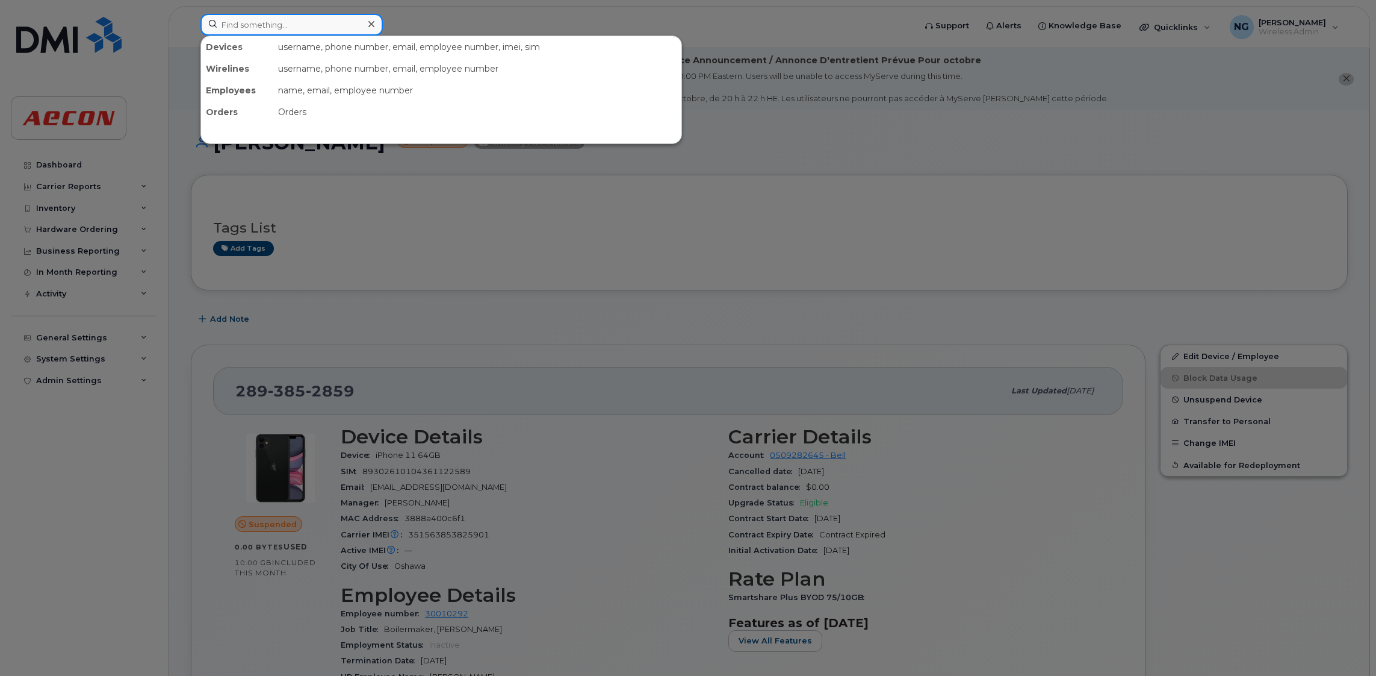
click at [305, 21] on input at bounding box center [291, 25] width 182 height 22
paste input "9054395693"
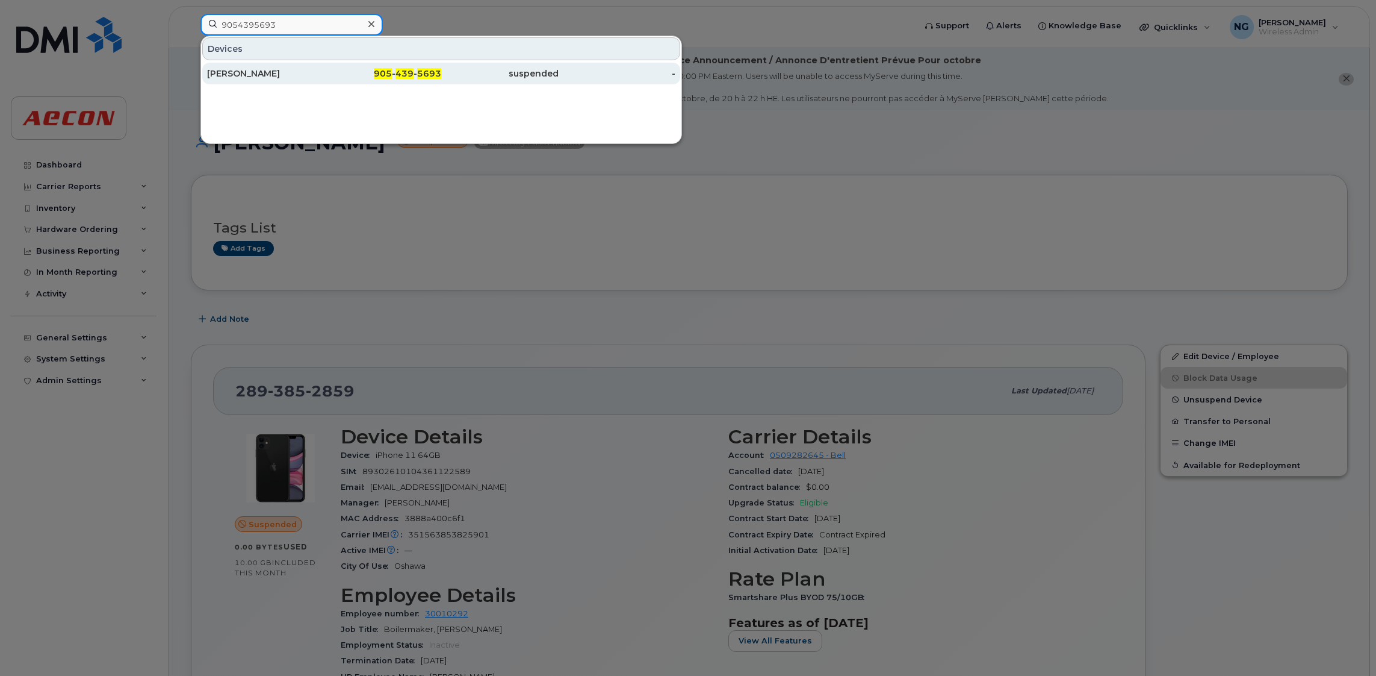
type input "9054395693"
click at [414, 75] on div "905 - 439 - 5693" at bounding box center [383, 73] width 117 height 12
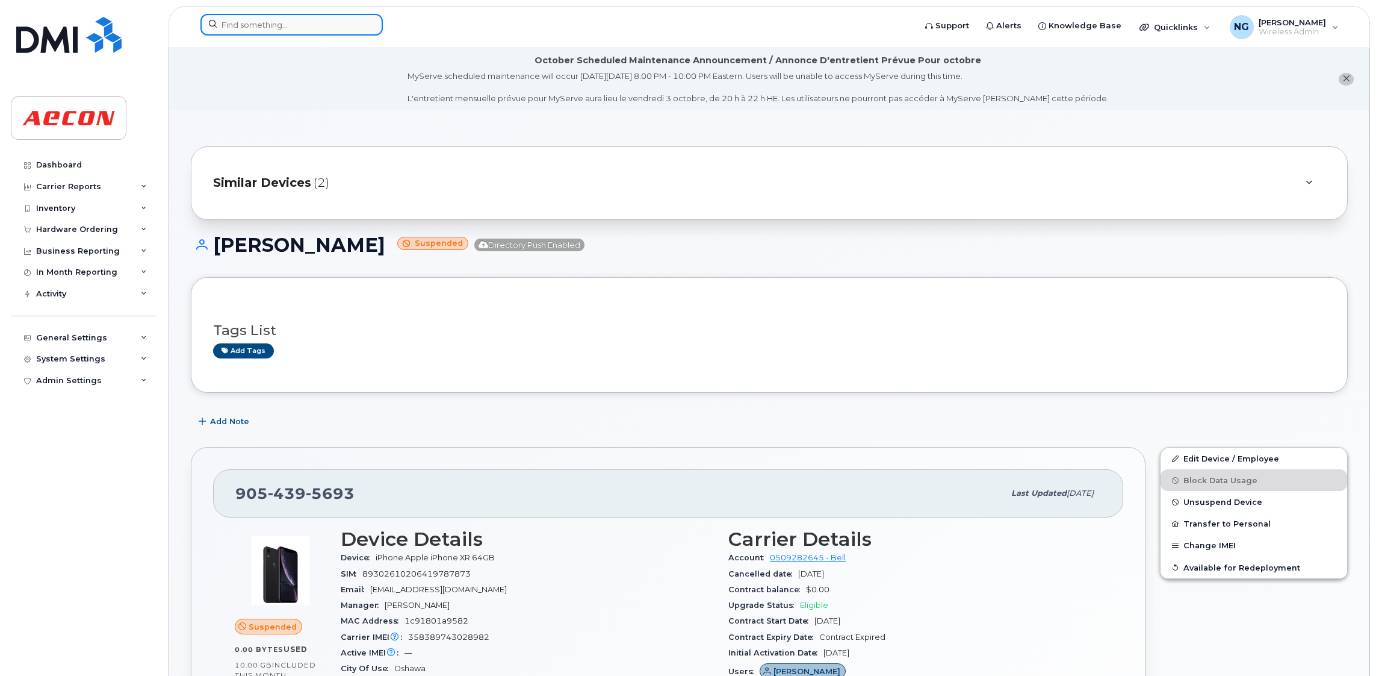
click at [264, 25] on input at bounding box center [291, 25] width 182 height 22
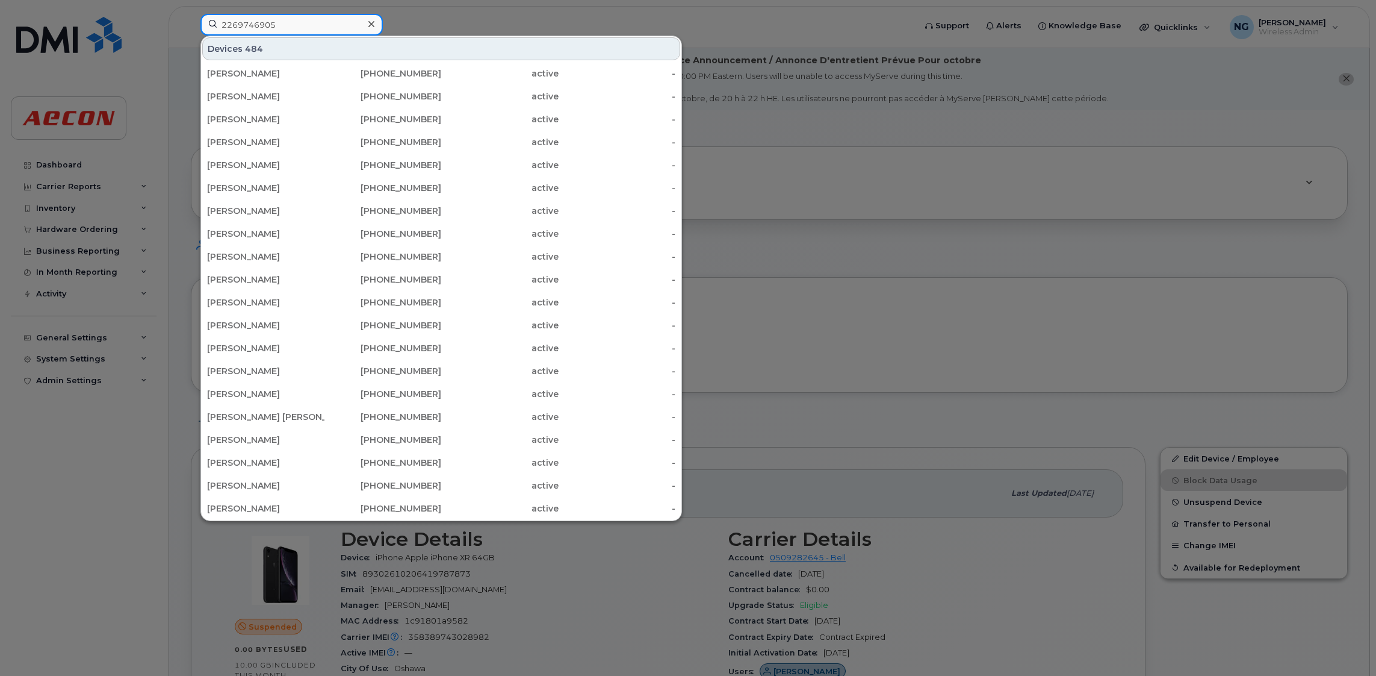
type input "2269746905"
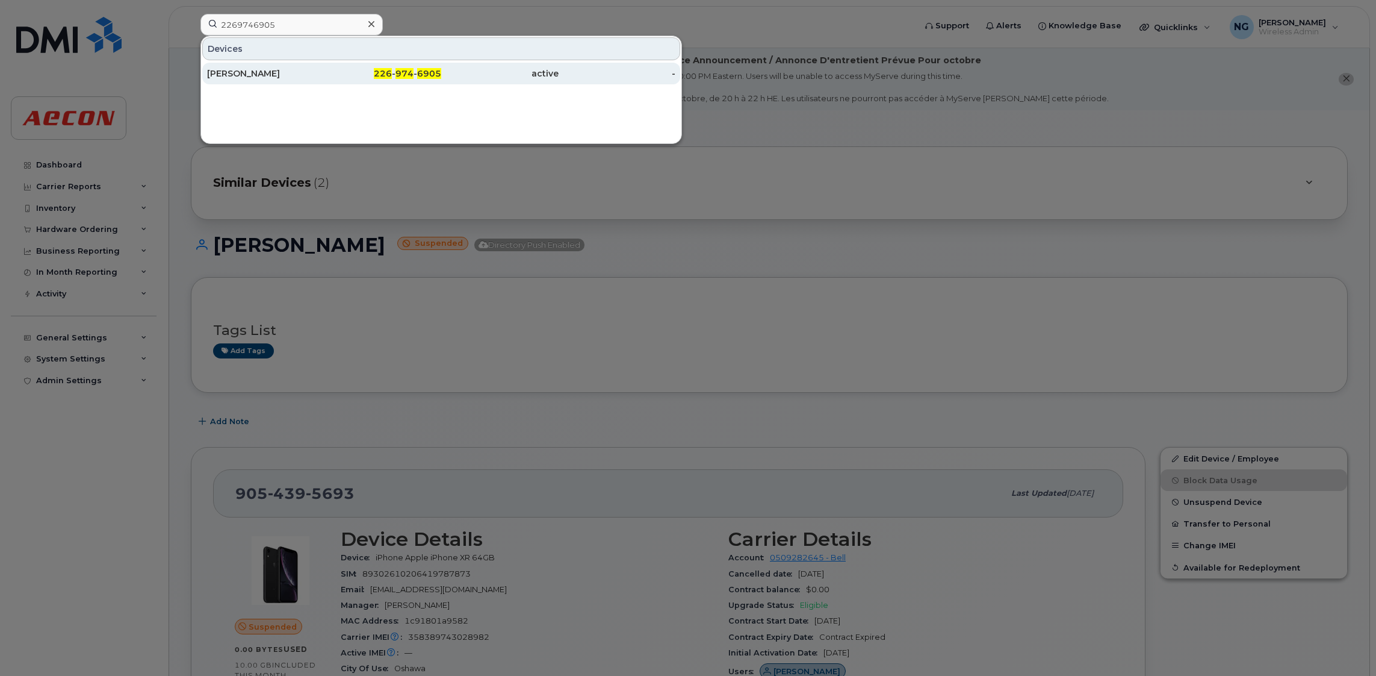
click at [427, 73] on span "6905" at bounding box center [429, 73] width 24 height 11
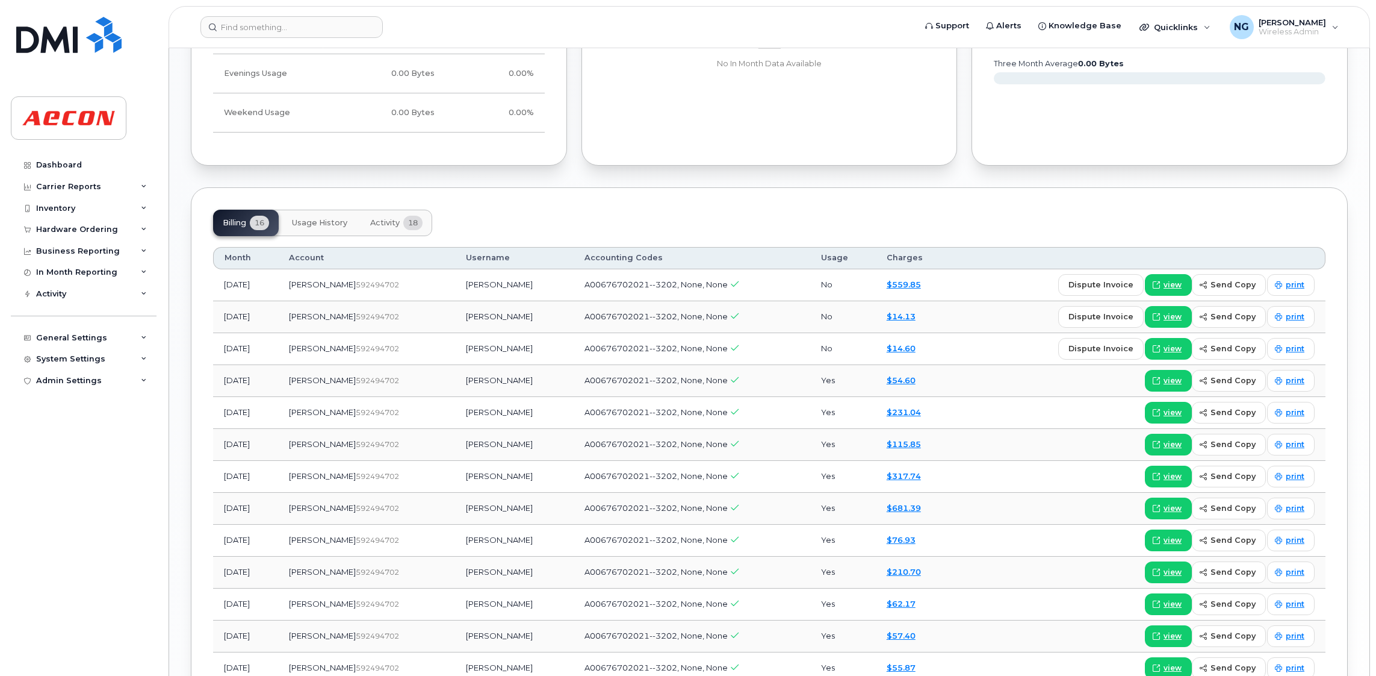
scroll to position [993, 0]
click at [1171, 285] on span "view" at bounding box center [1173, 284] width 18 height 11
click at [243, 17] on input at bounding box center [291, 27] width 182 height 22
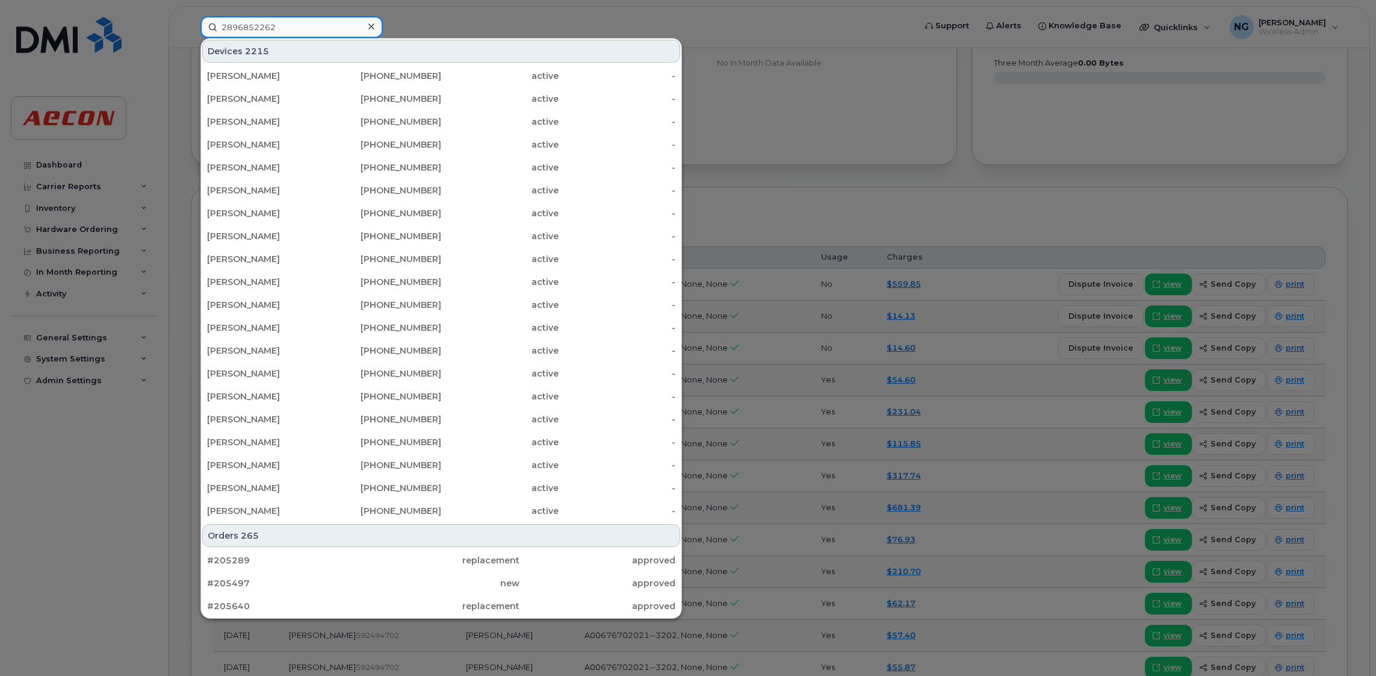
type input "2896852262"
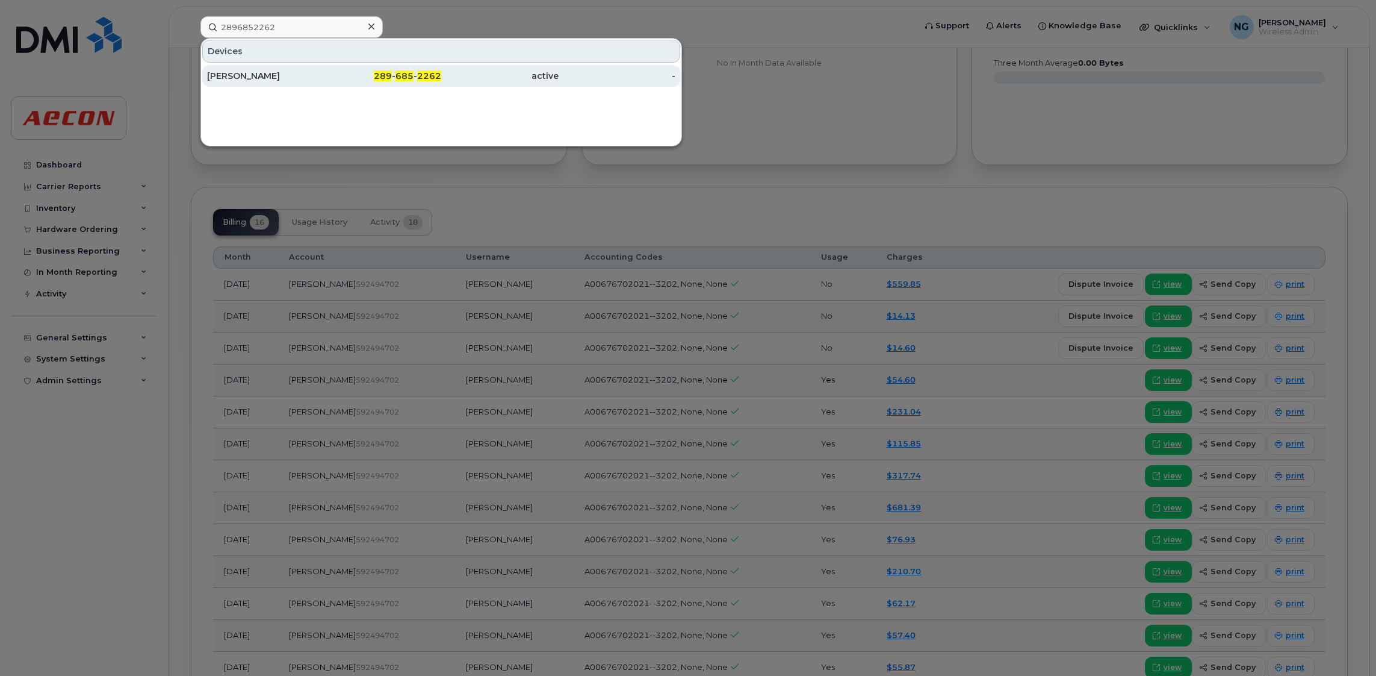
click at [402, 72] on span "685" at bounding box center [405, 75] width 18 height 11
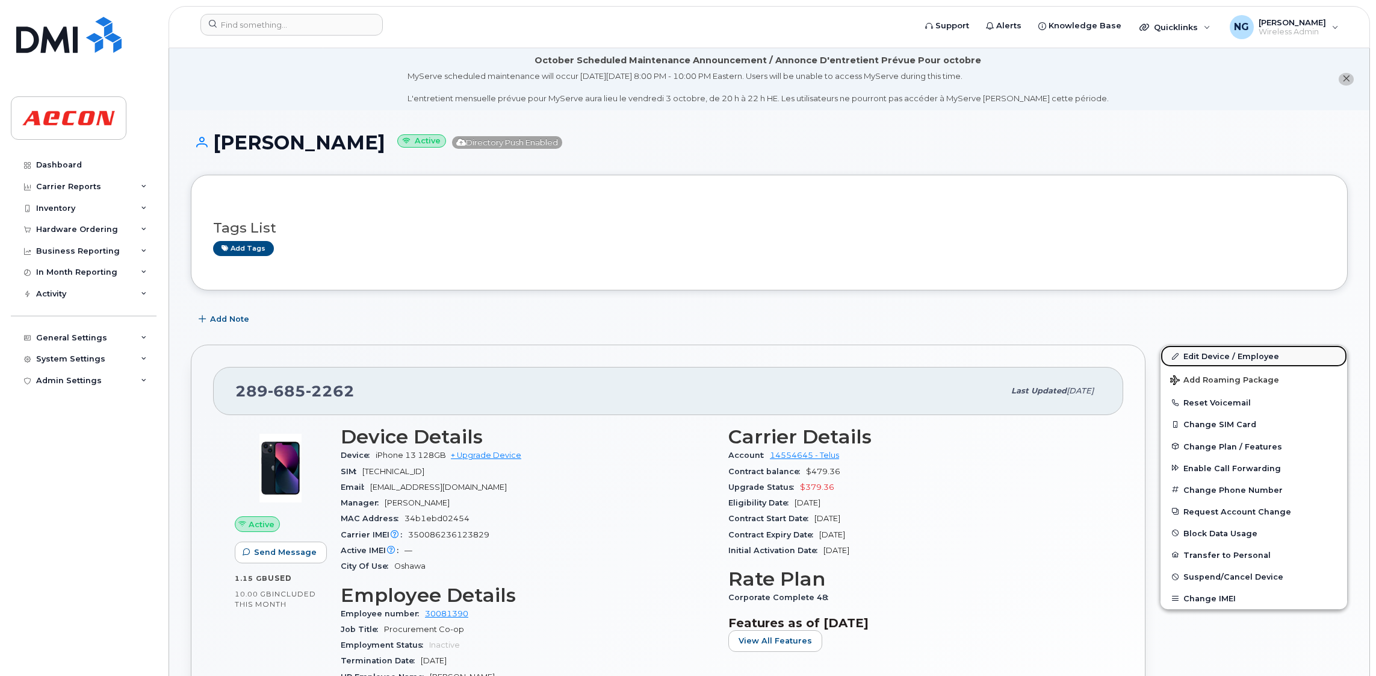
click at [1225, 353] on link "Edit Device / Employee" at bounding box center [1254, 356] width 187 height 22
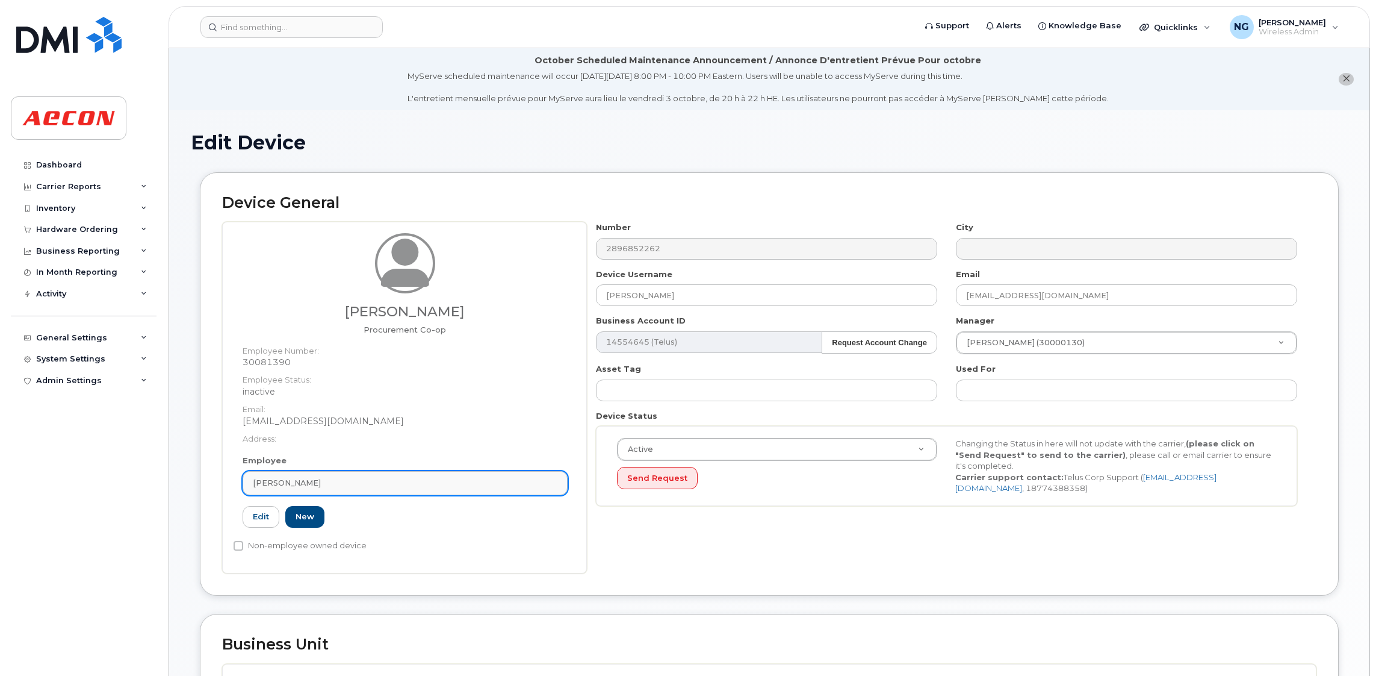
click at [417, 478] on div "Jonah Pahl" at bounding box center [405, 482] width 305 height 11
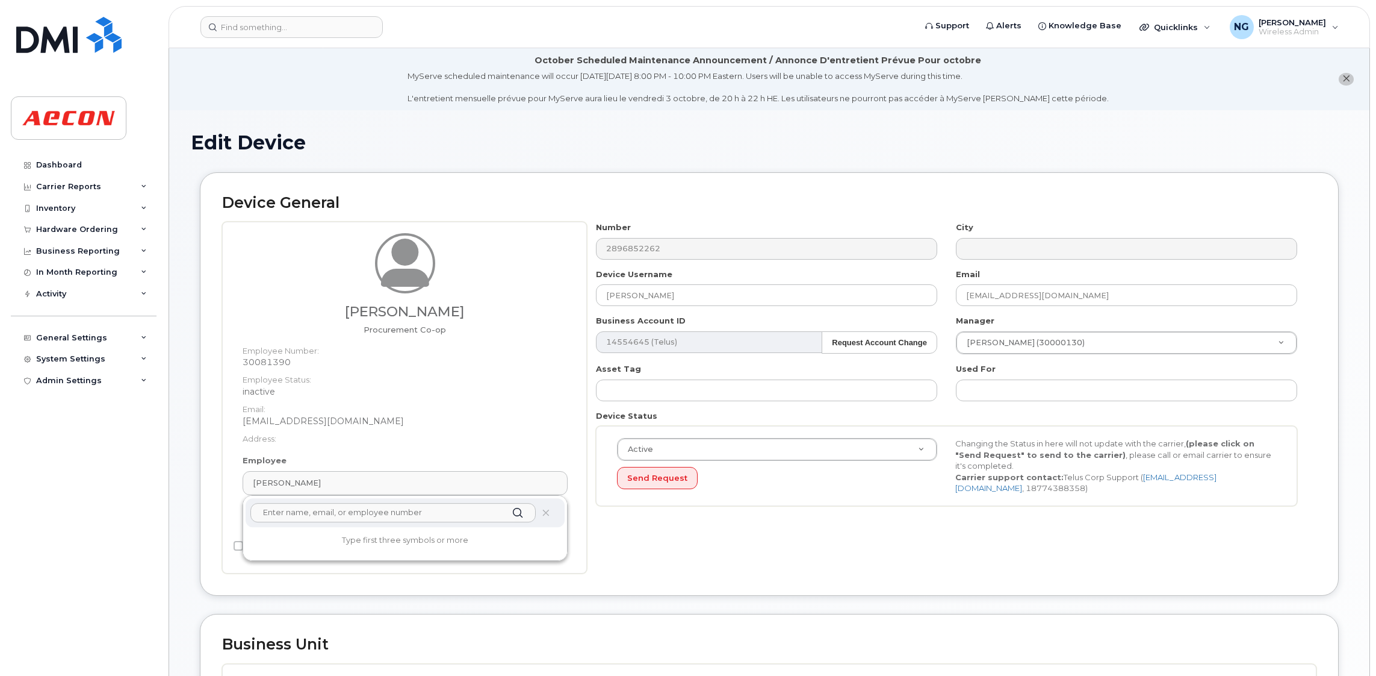
click at [428, 510] on input "text" at bounding box center [392, 512] width 285 height 19
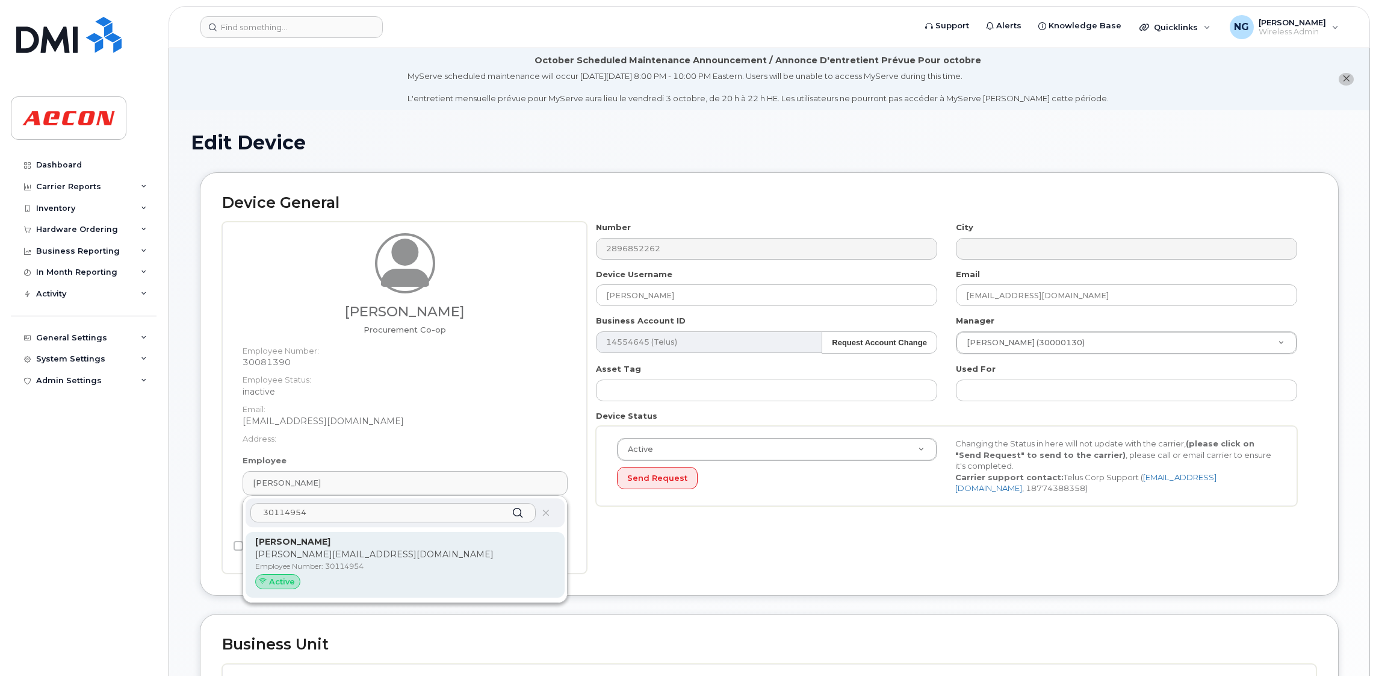
type input "30114954"
click at [390, 571] on p "Employee Number: 30114954" at bounding box center [405, 566] width 300 height 11
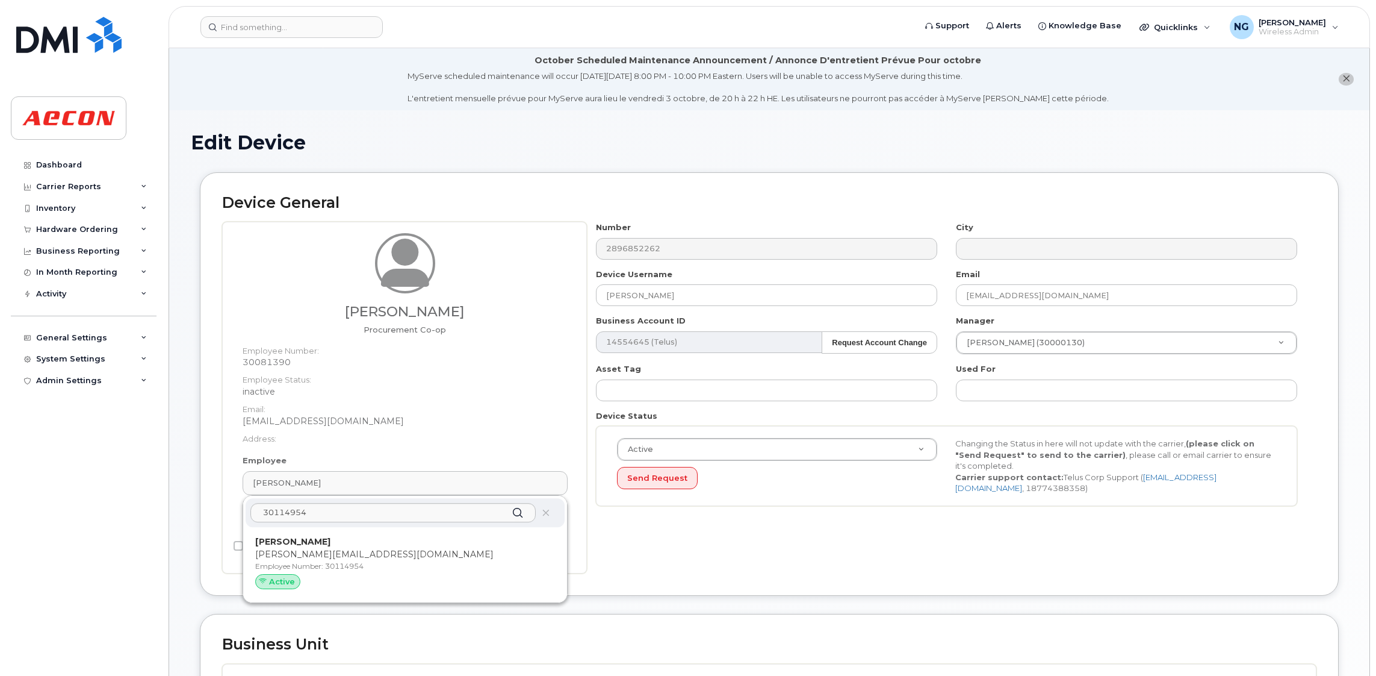
type input "30114954"
type input "Alexander Bellman"
type input "abellman@aecon.com"
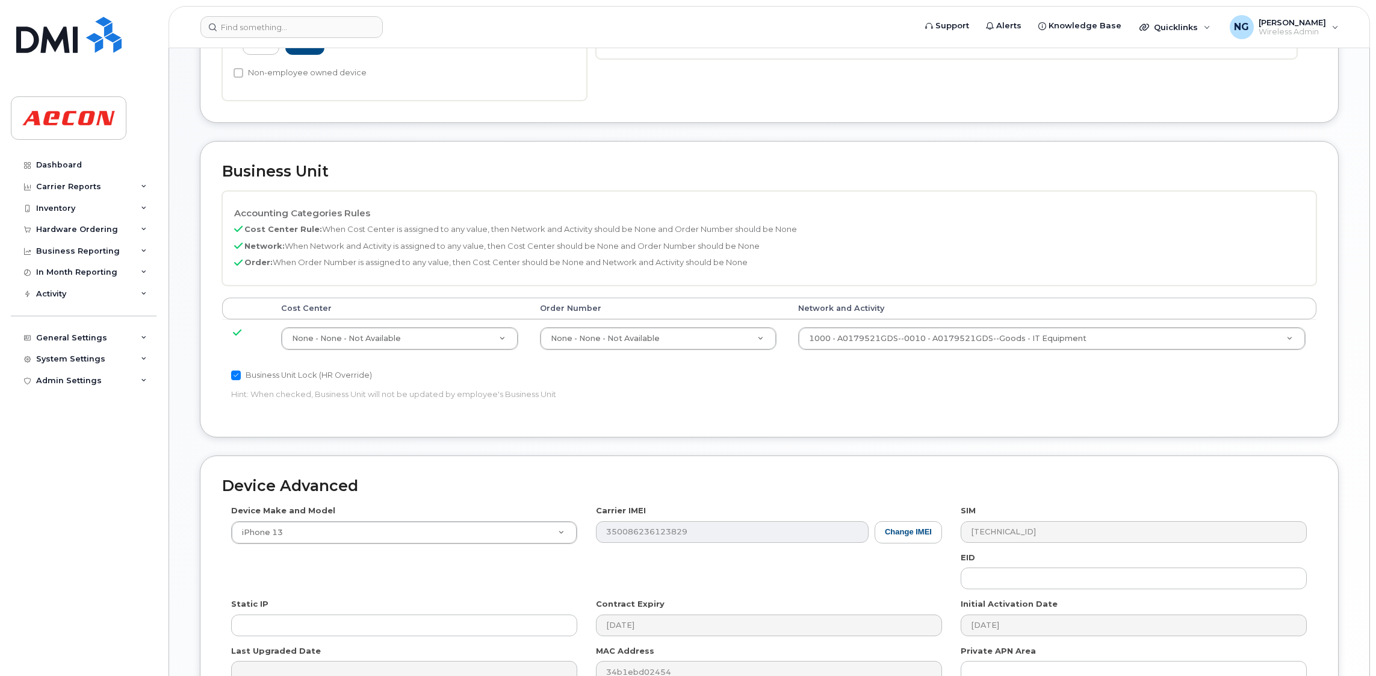
scroll to position [588, 0]
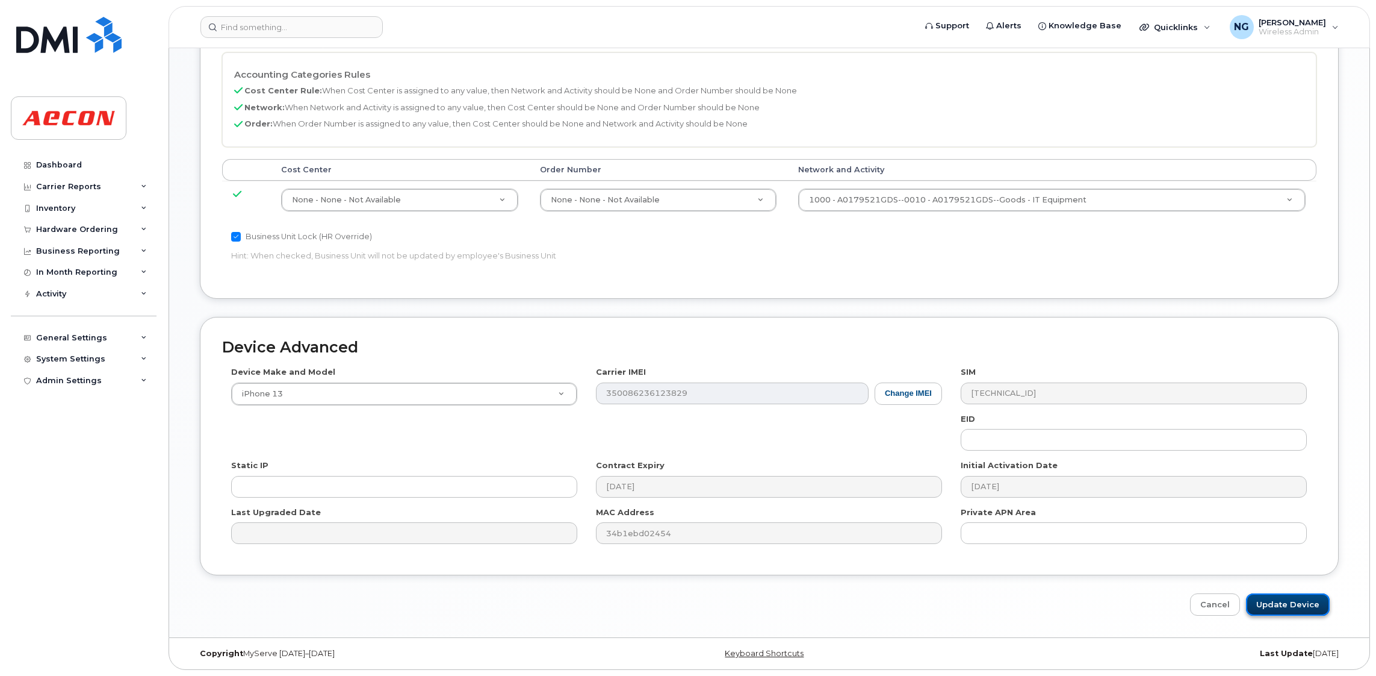
click at [1296, 602] on input "Update Device" at bounding box center [1288, 604] width 84 height 22
type input "Saving..."
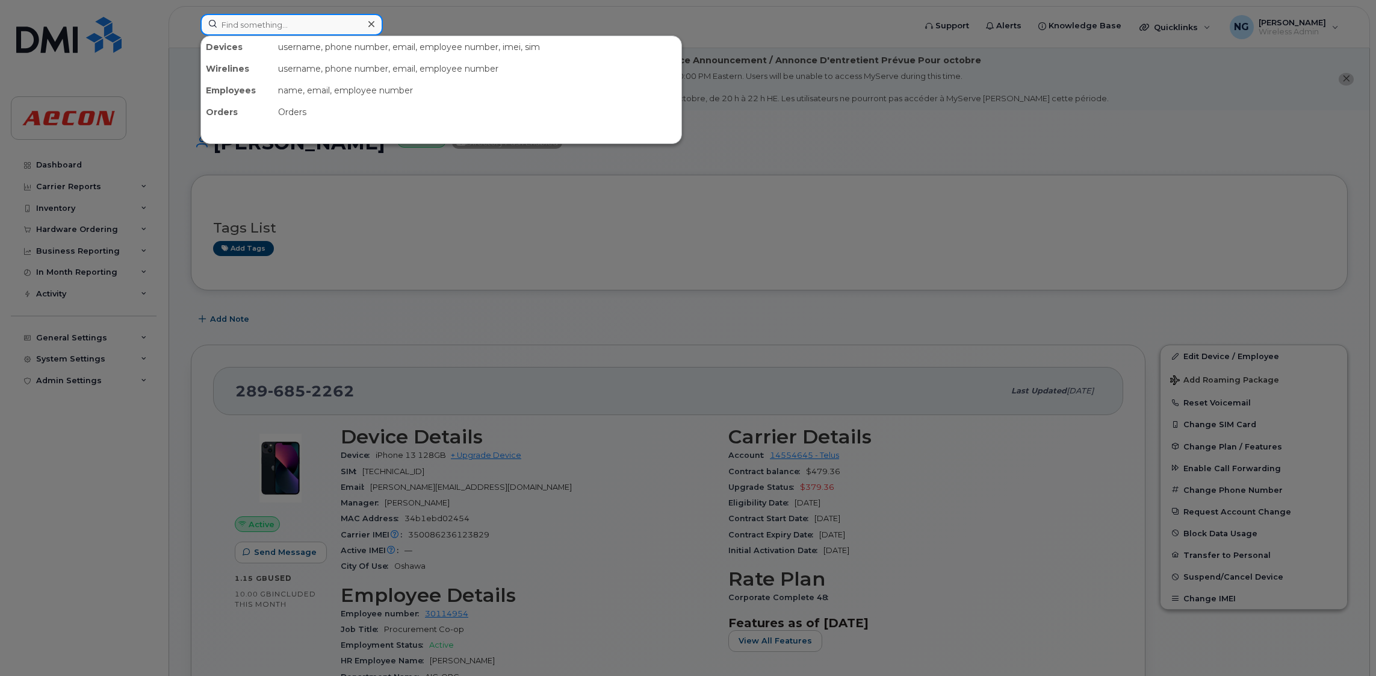
click at [259, 30] on input at bounding box center [291, 25] width 182 height 22
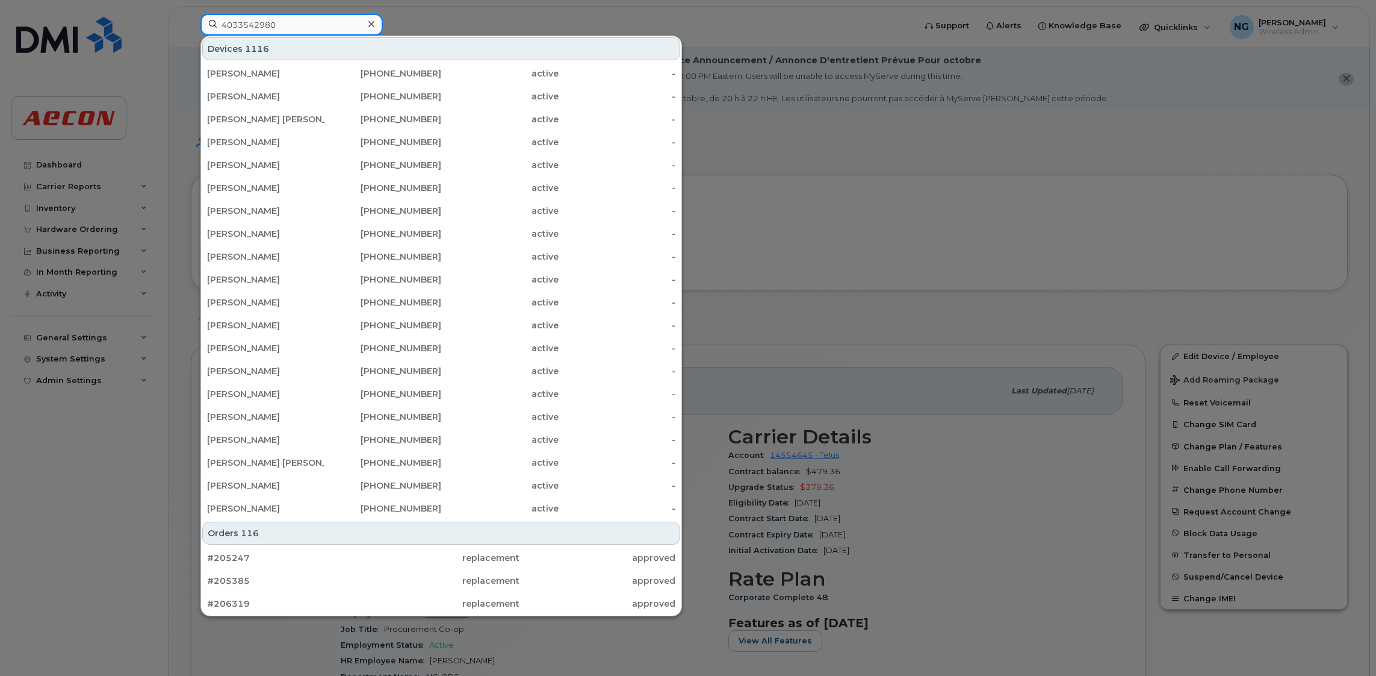
type input "4033542980"
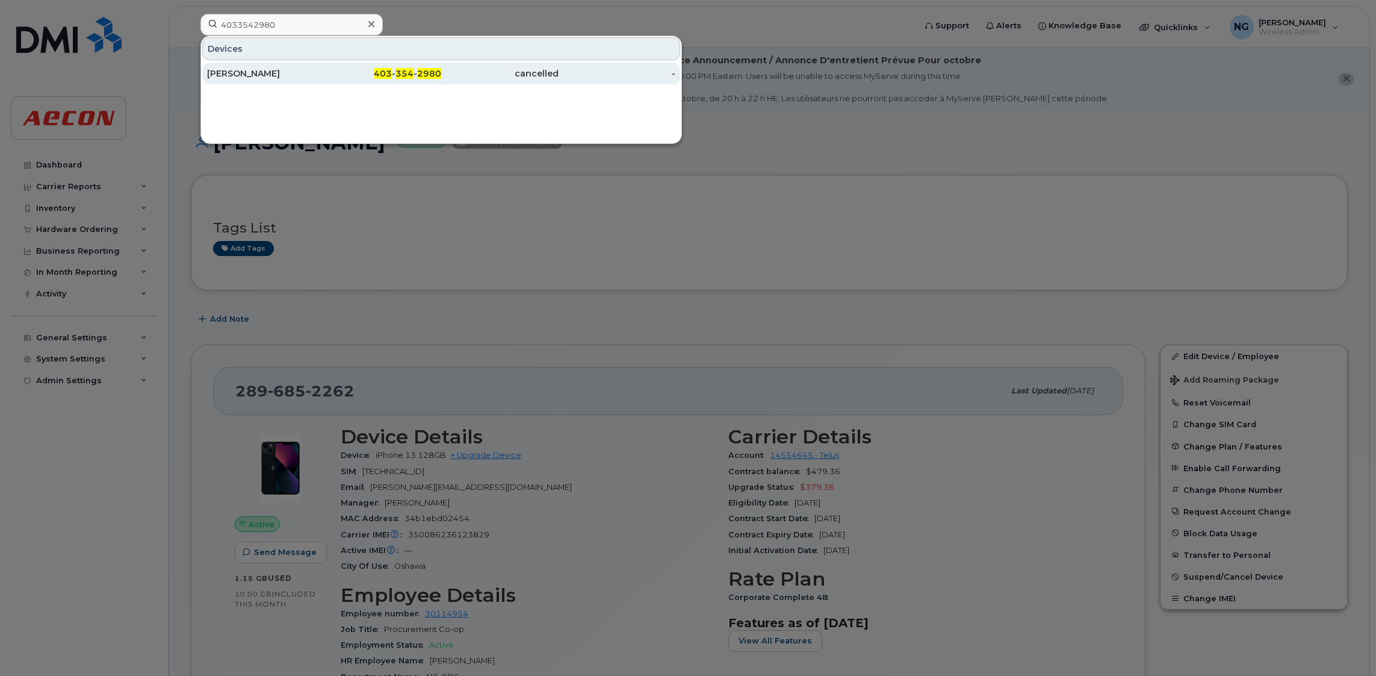
click at [400, 73] on span "354" at bounding box center [405, 73] width 18 height 11
drag, startPoint x: 400, startPoint y: 73, endPoint x: 414, endPoint y: 86, distance: 19.2
click at [400, 73] on span "354" at bounding box center [405, 73] width 18 height 11
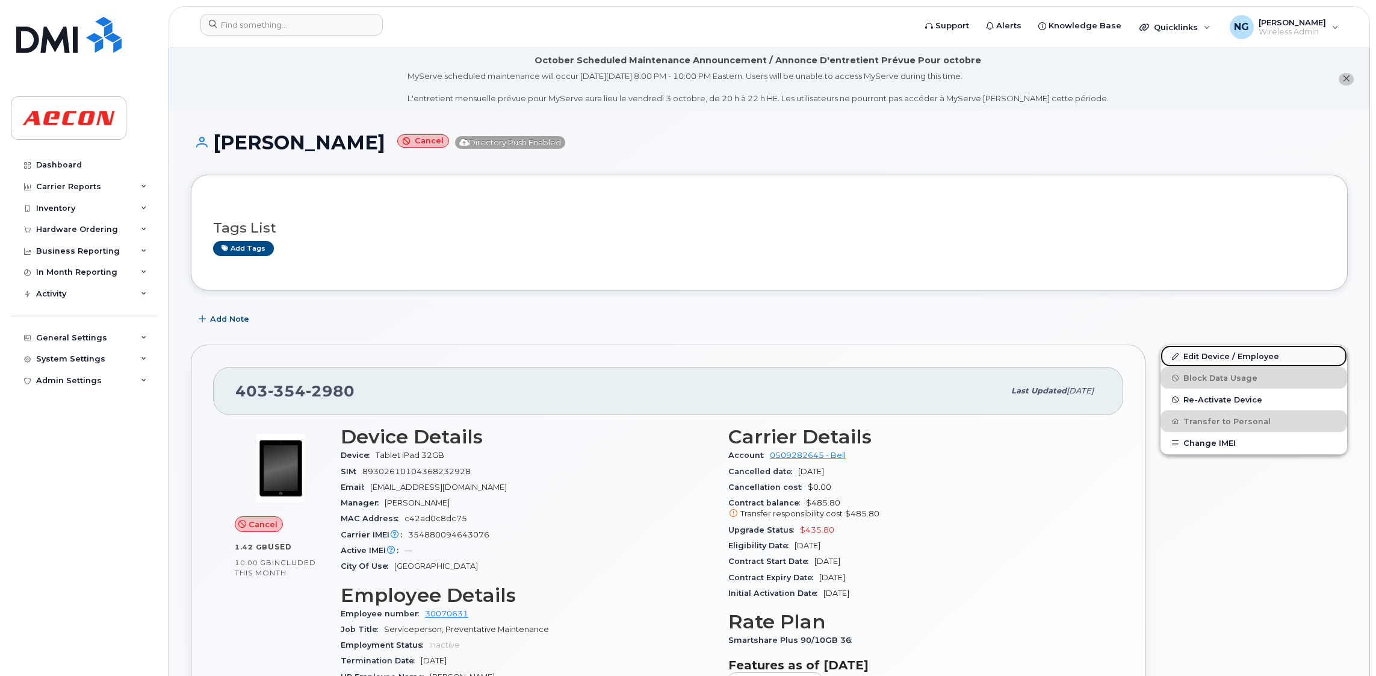
click at [1236, 355] on link "Edit Device / Employee" at bounding box center [1254, 356] width 187 height 22
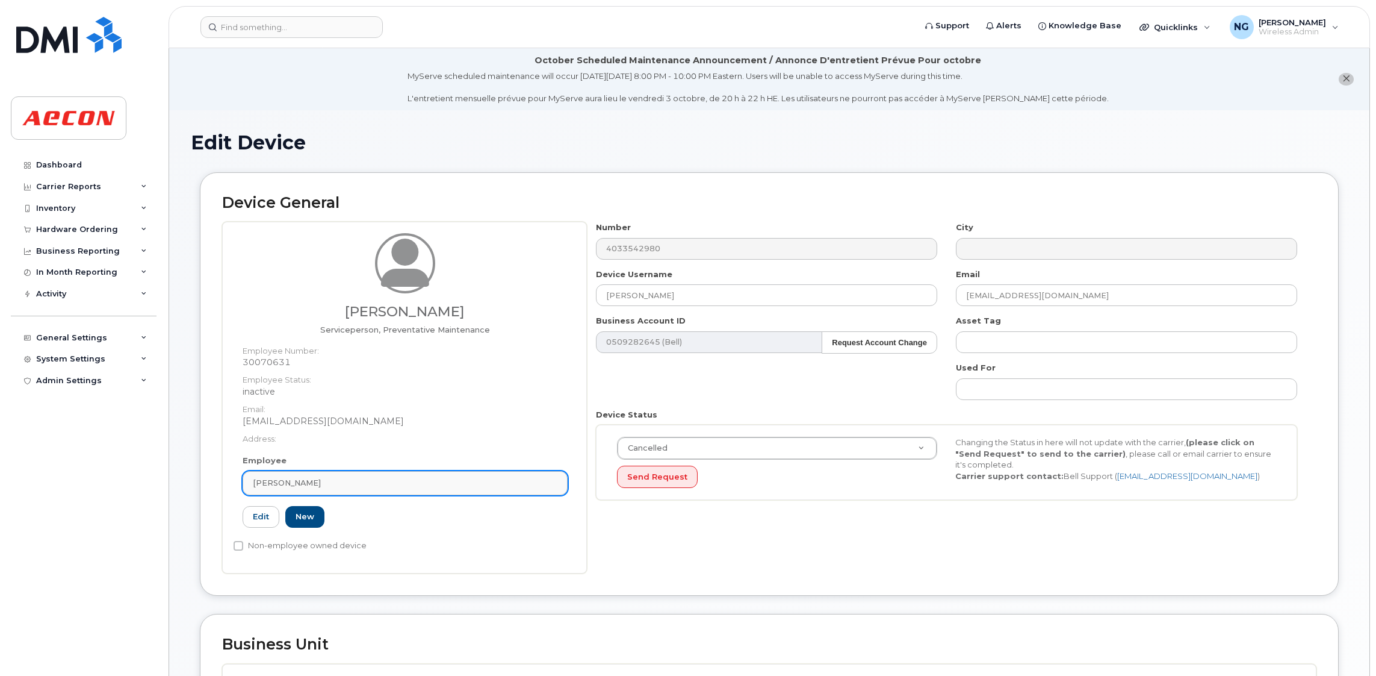
click at [370, 477] on div "[PERSON_NAME]" at bounding box center [405, 482] width 305 height 11
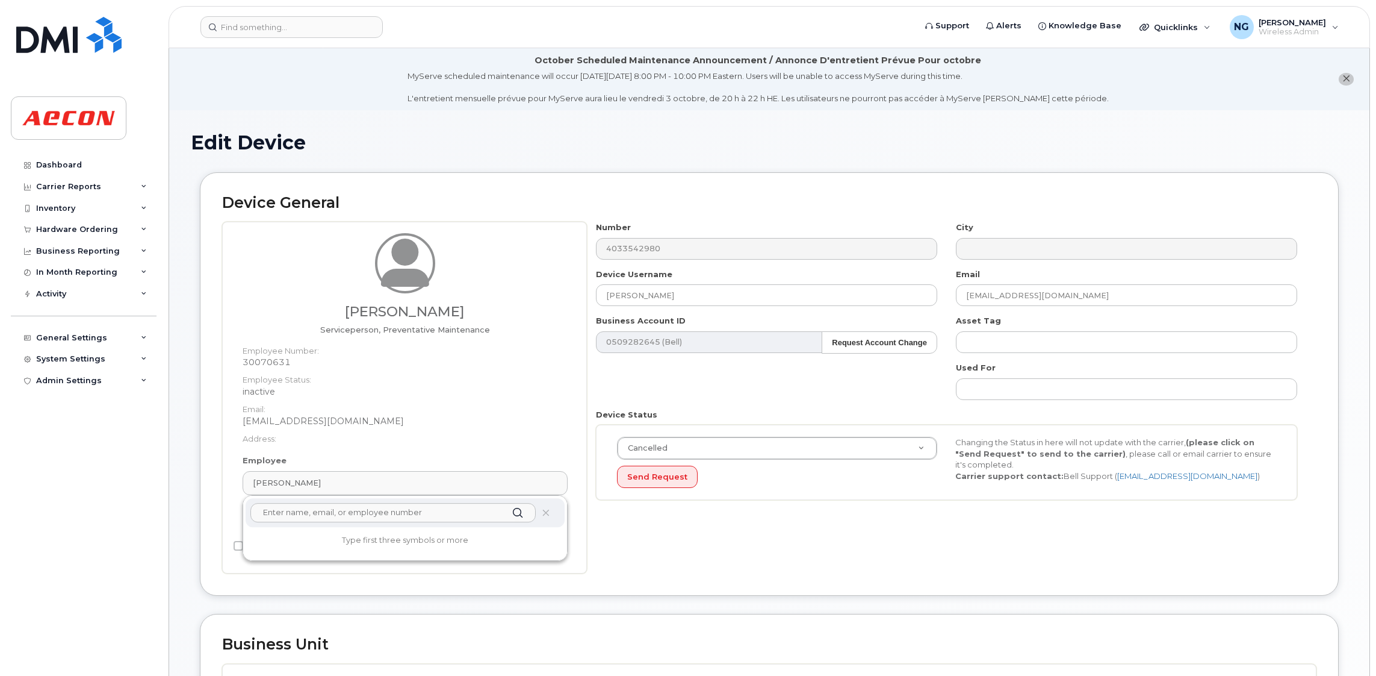
drag, startPoint x: 420, startPoint y: 512, endPoint x: 427, endPoint y: 508, distance: 8.1
click at [421, 512] on input "text" at bounding box center [392, 512] width 285 height 19
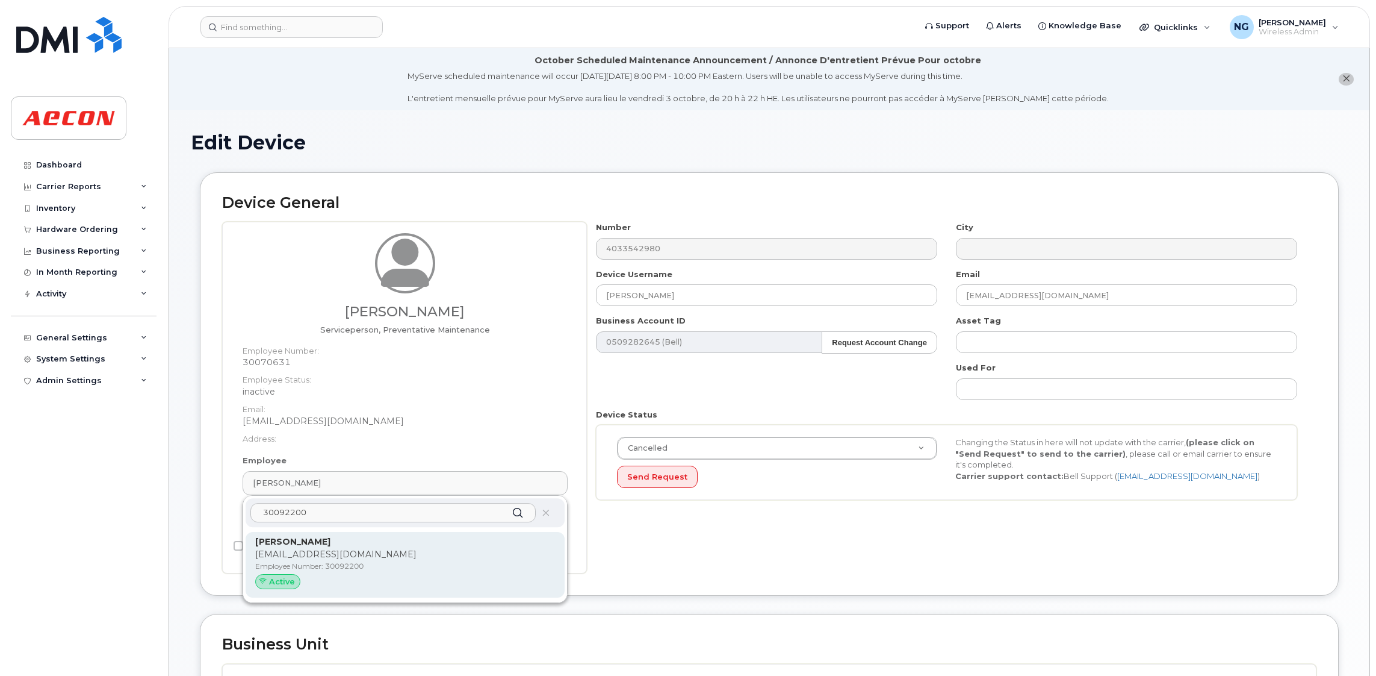
type input "30092200"
click at [458, 545] on p "[PERSON_NAME]" at bounding box center [405, 541] width 300 height 13
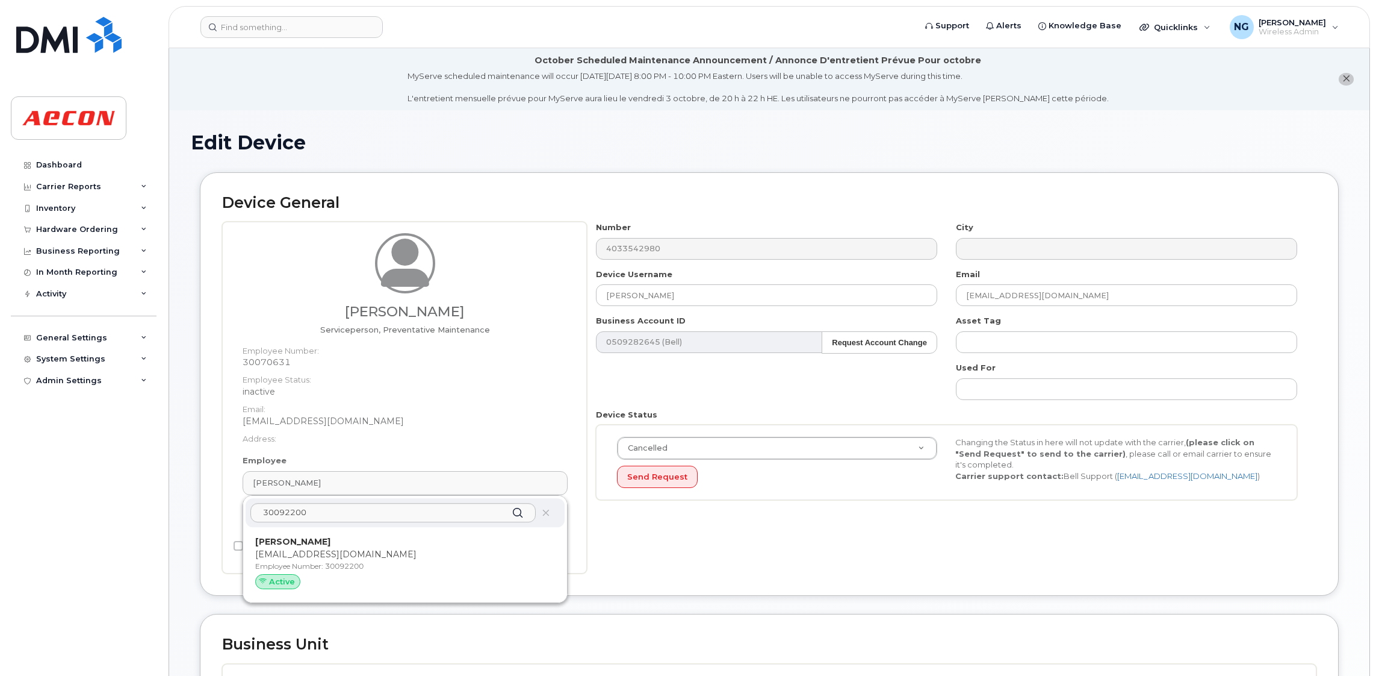
type input "[PERSON_NAME]"
type input "[EMAIL_ADDRESS][DOMAIN_NAME]"
type input "289544"
type input "283607"
type input "283608"
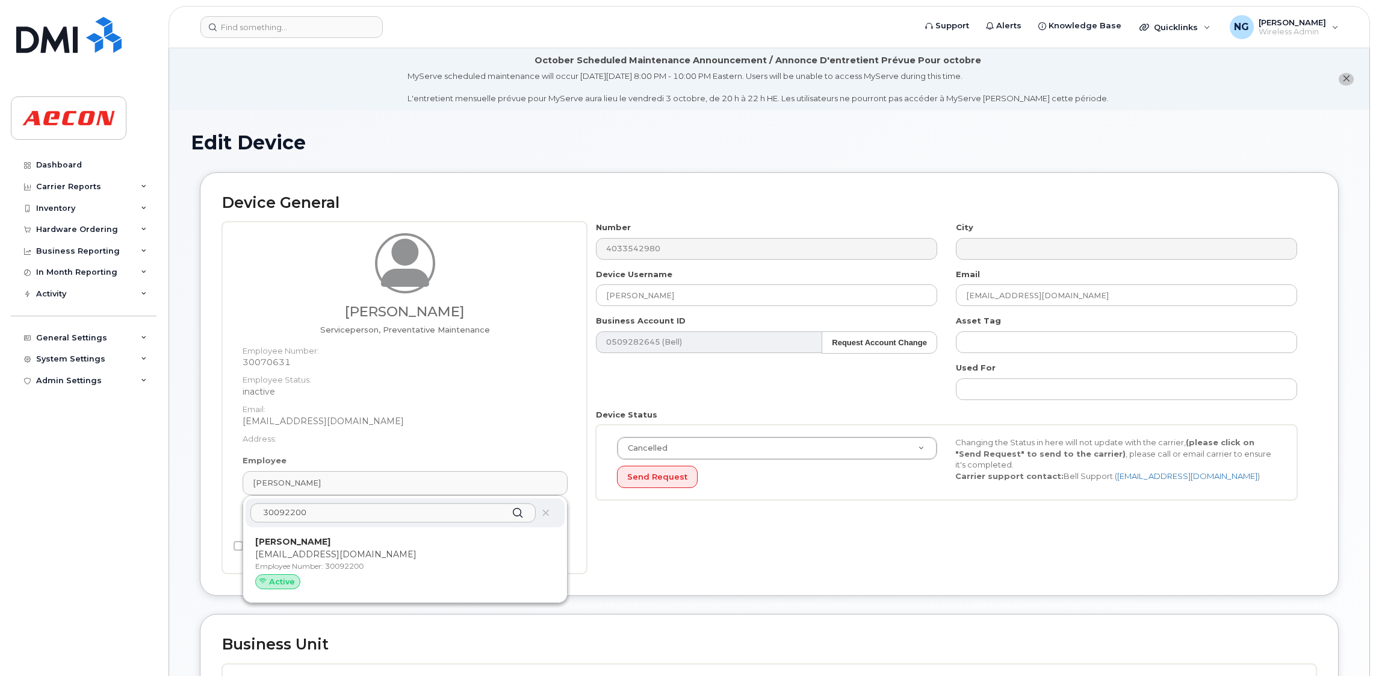
type input "30092200"
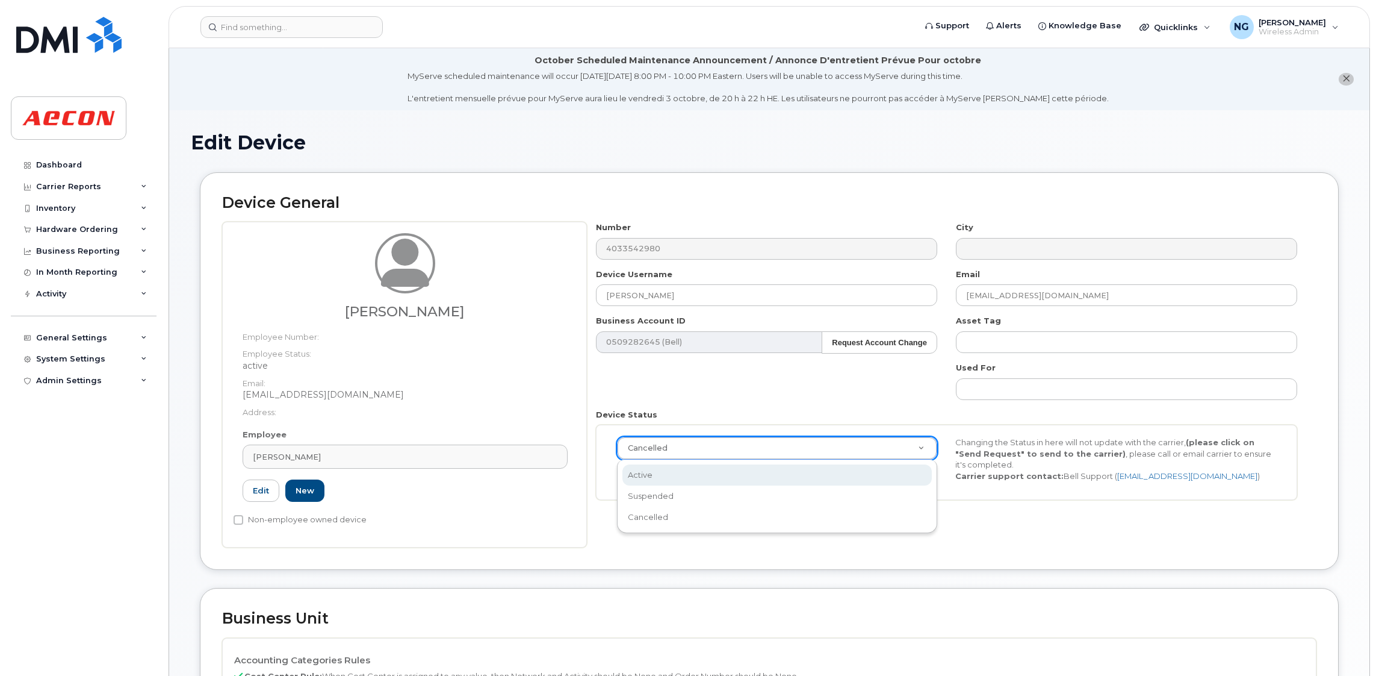
select select "active"
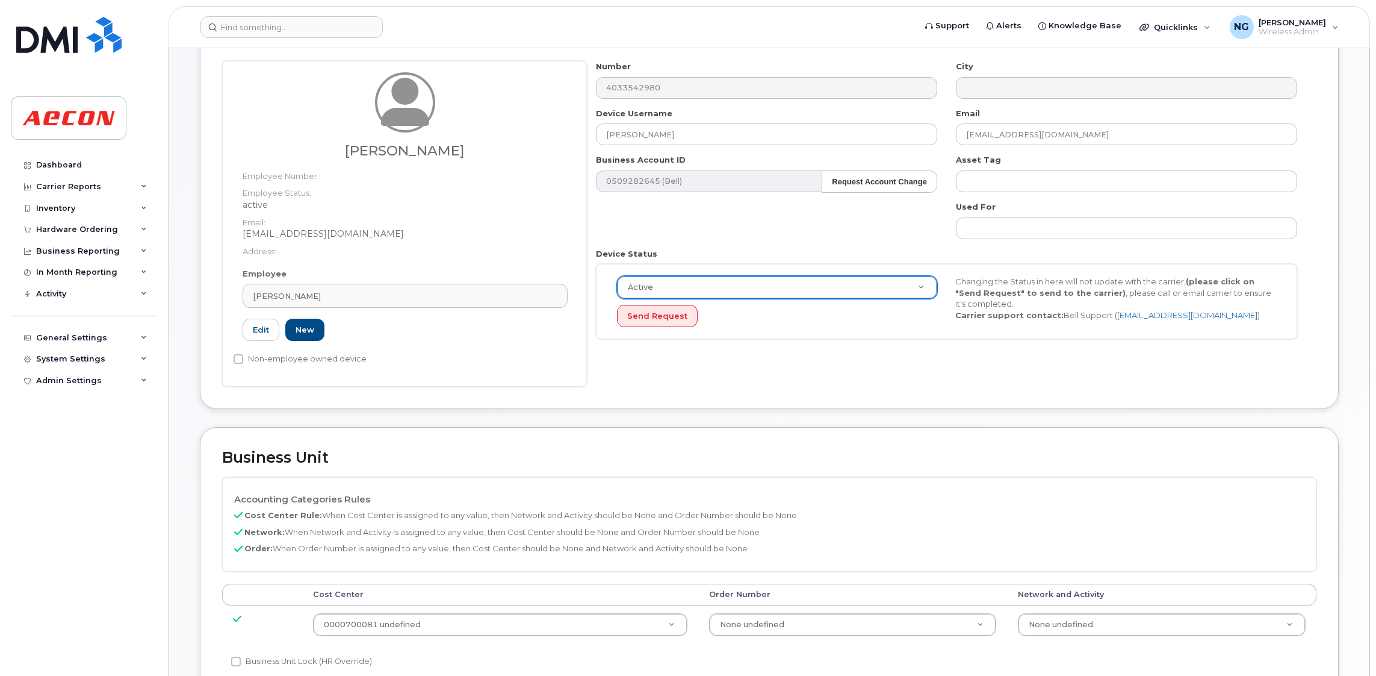
scroll to position [270, 0]
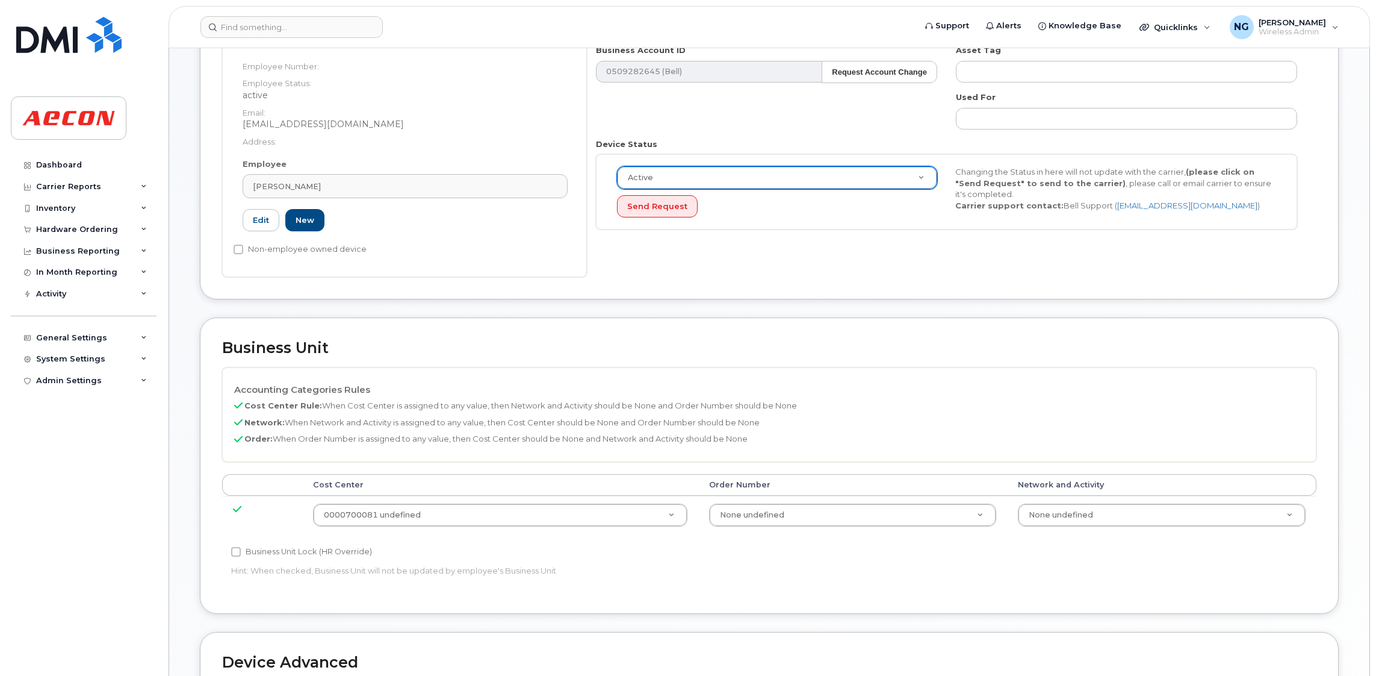
click at [290, 546] on label "Business Unit Lock (HR Override)" at bounding box center [301, 551] width 141 height 14
click at [241, 547] on input "Business Unit Lock (HR Override)" at bounding box center [236, 552] width 10 height 10
click at [290, 545] on label "Business Unit Lock (HR Override)" at bounding box center [301, 551] width 141 height 14
click at [241, 547] on input "Business Unit Lock (HR Override)" at bounding box center [236, 552] width 10 height 10
click at [235, 548] on input "Business Unit Lock (HR Override)" at bounding box center [236, 552] width 10 height 10
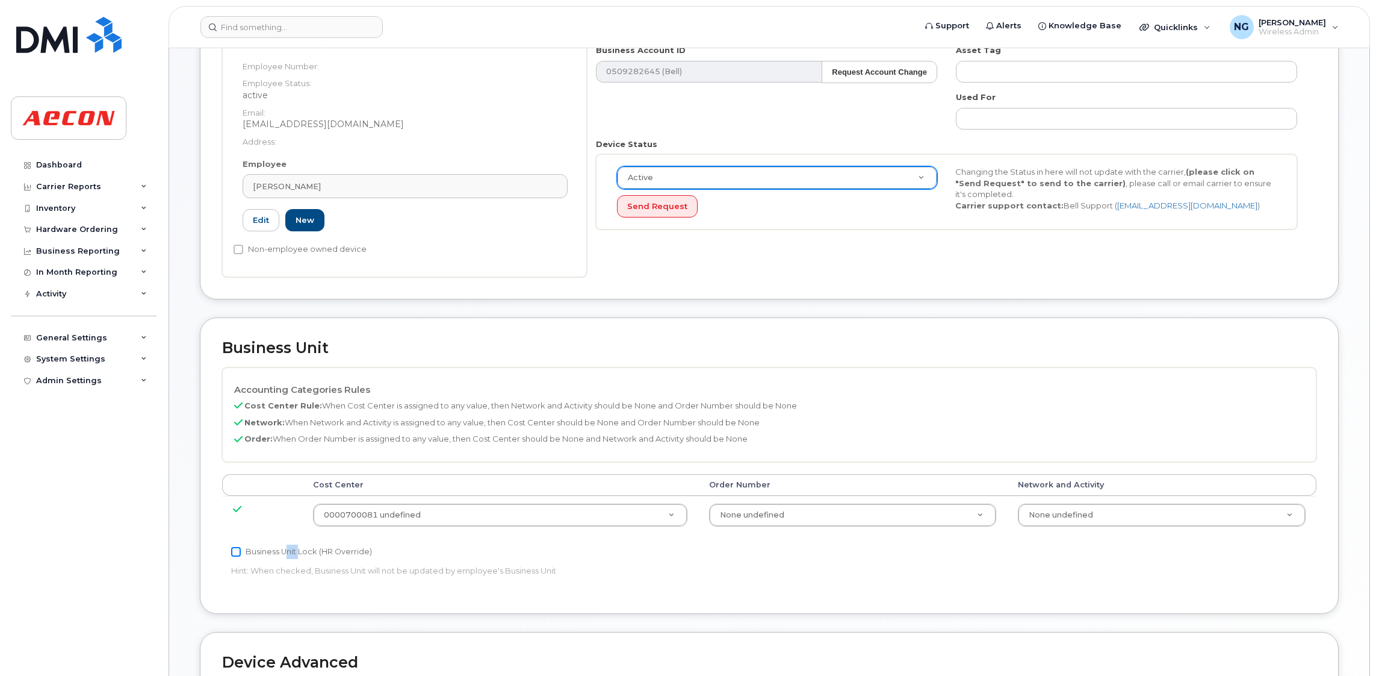
checkbox input "true"
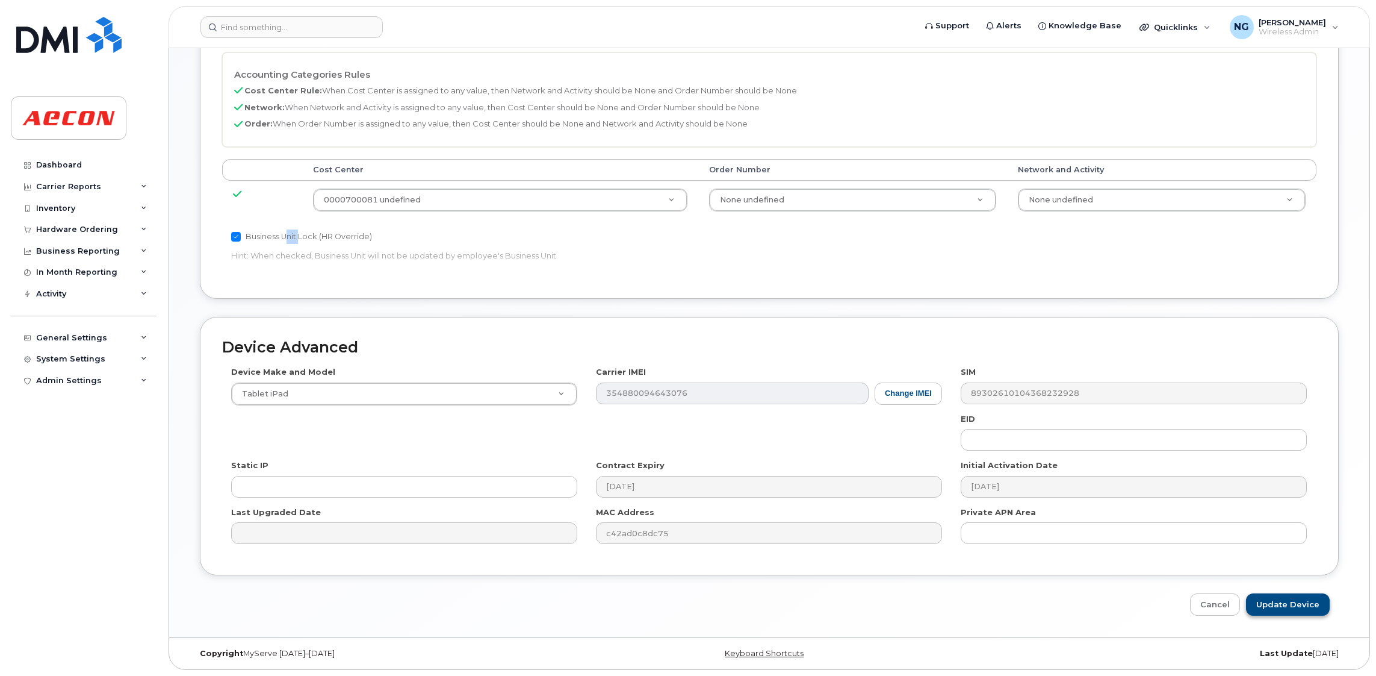
scroll to position [588, 0]
click at [1288, 600] on input "Update Device" at bounding box center [1288, 604] width 84 height 22
type input "Saving..."
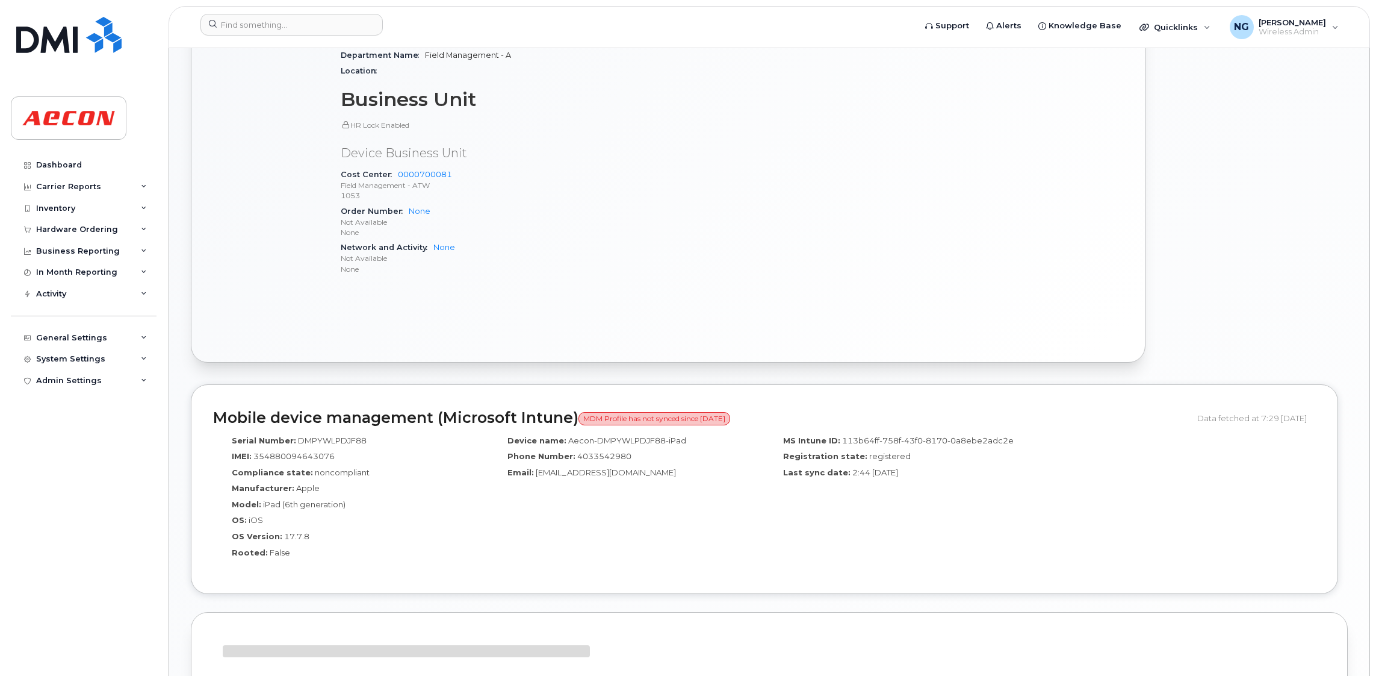
scroll to position [999, 0]
